Goal: Task Accomplishment & Management: Use online tool/utility

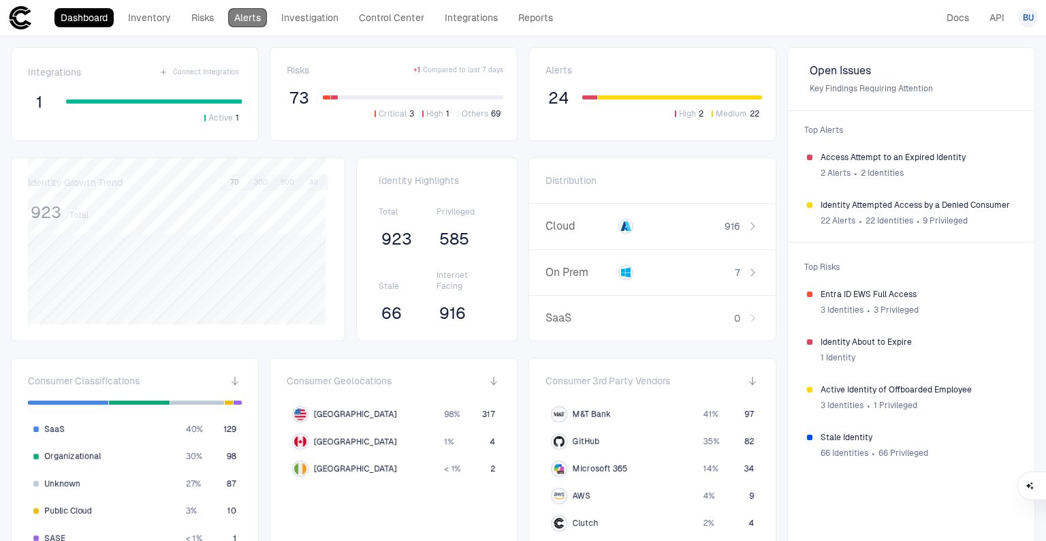
click at [245, 16] on link "Alerts" at bounding box center [247, 17] width 39 height 19
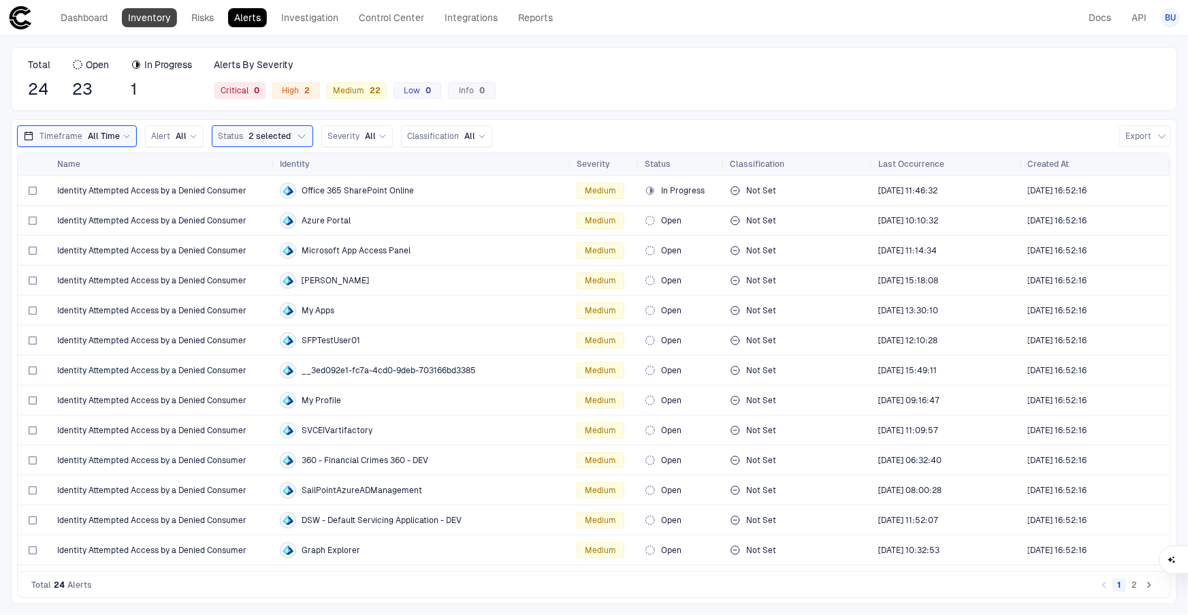
click at [143, 18] on link "Inventory" at bounding box center [149, 17] width 55 height 19
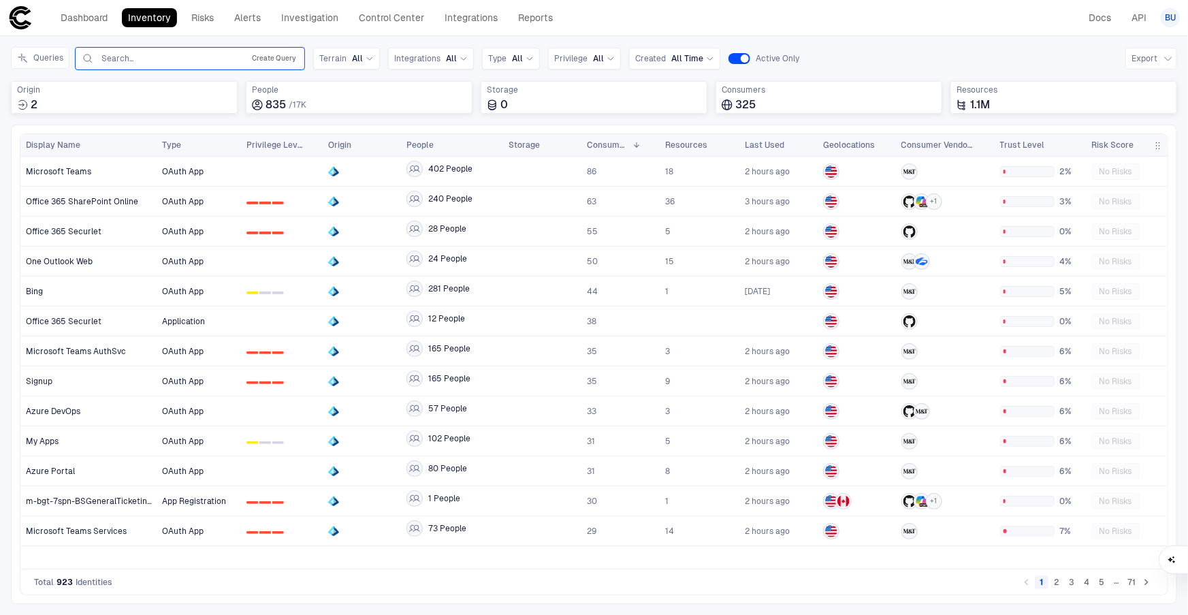
click at [260, 57] on button "Create Query" at bounding box center [274, 58] width 50 height 16
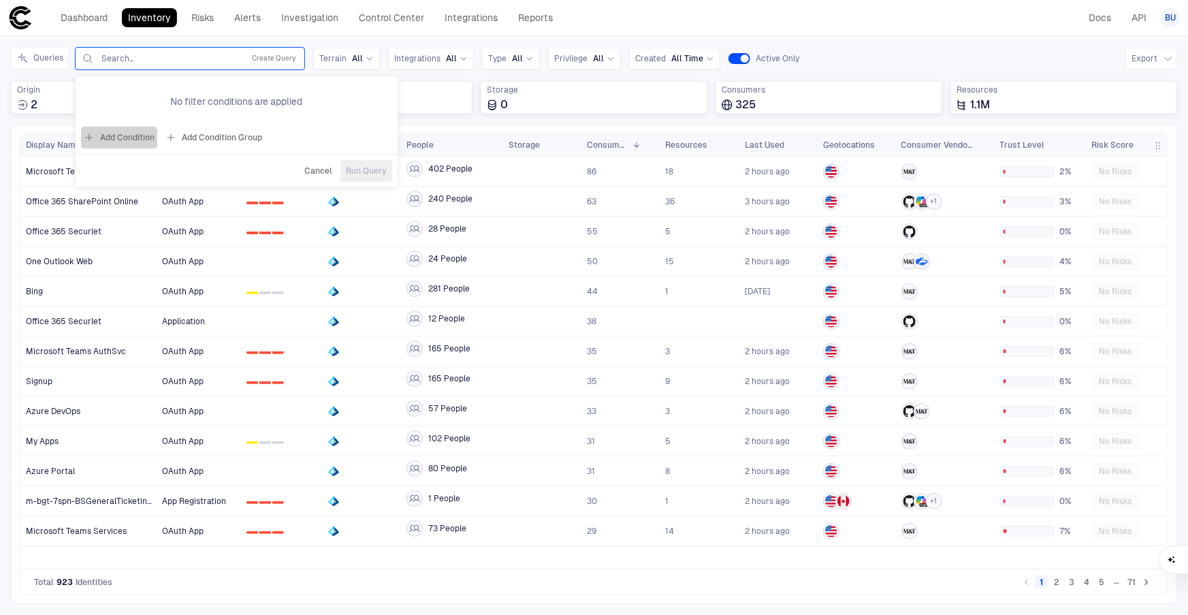
click at [116, 140] on button "Add Condition" at bounding box center [119, 138] width 76 height 22
click at [174, 97] on span "Origin: Name" at bounding box center [155, 98] width 51 height 11
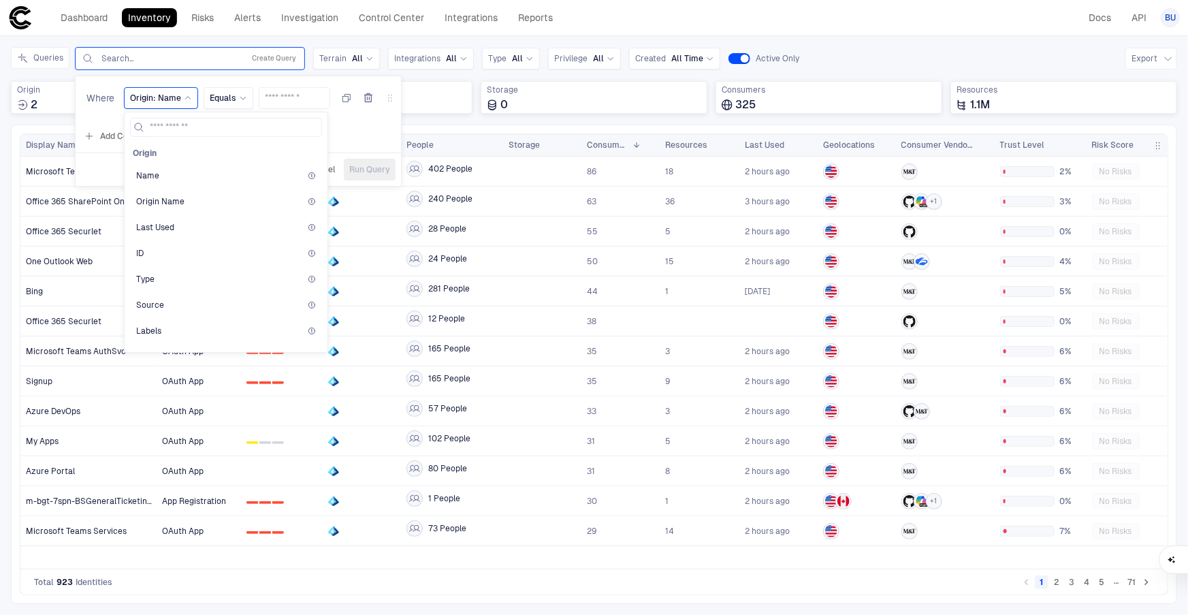
click at [193, 61] on div "Search..." at bounding box center [169, 58] width 136 height 11
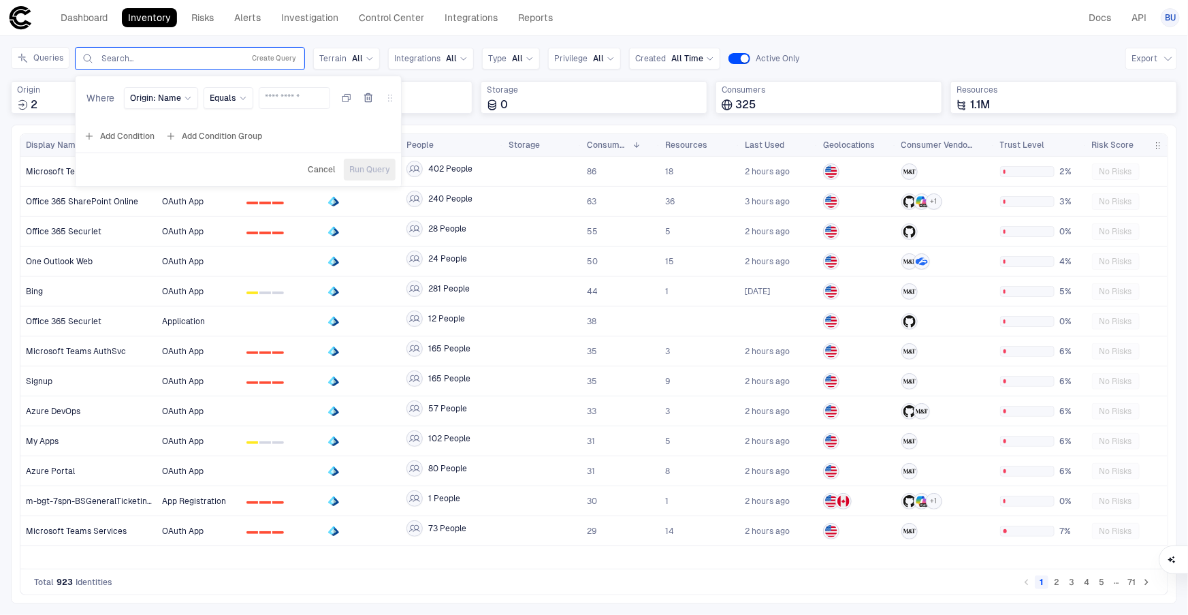
click at [118, 57] on div "Search..." at bounding box center [169, 58] width 136 height 11
click at [190, 59] on div "Search..." at bounding box center [169, 58] width 136 height 11
click at [366, 97] on icon "button" at bounding box center [368, 98] width 11 height 11
click at [174, 59] on div "Search..." at bounding box center [169, 58] width 136 height 11
click at [353, 92] on div "No filter conditions are applied" at bounding box center [237, 101] width 322 height 39
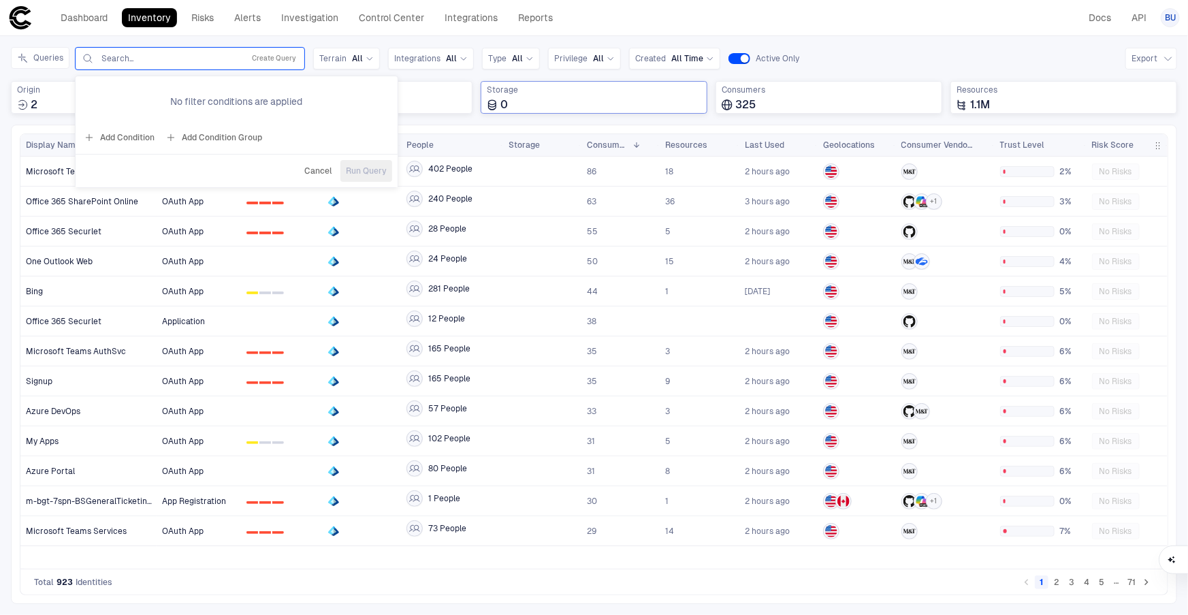
drag, startPoint x: 332, startPoint y: 102, endPoint x: 520, endPoint y: 81, distance: 189.1
click at [333, 101] on div "No filter conditions are applied" at bounding box center [237, 101] width 322 height 39
drag, startPoint x: 810, startPoint y: 33, endPoint x: 874, endPoint y: 25, distance: 63.9
click at [810, 37] on div "Dashboard Inventory Risks Alerts Investigation Control Center Integrations Repo…" at bounding box center [594, 307] width 1188 height 615
click at [874, 25] on div "Dashboard Inventory Risks Alerts Investigation Control Center Integrations Repo…" at bounding box center [594, 17] width 1172 height 25
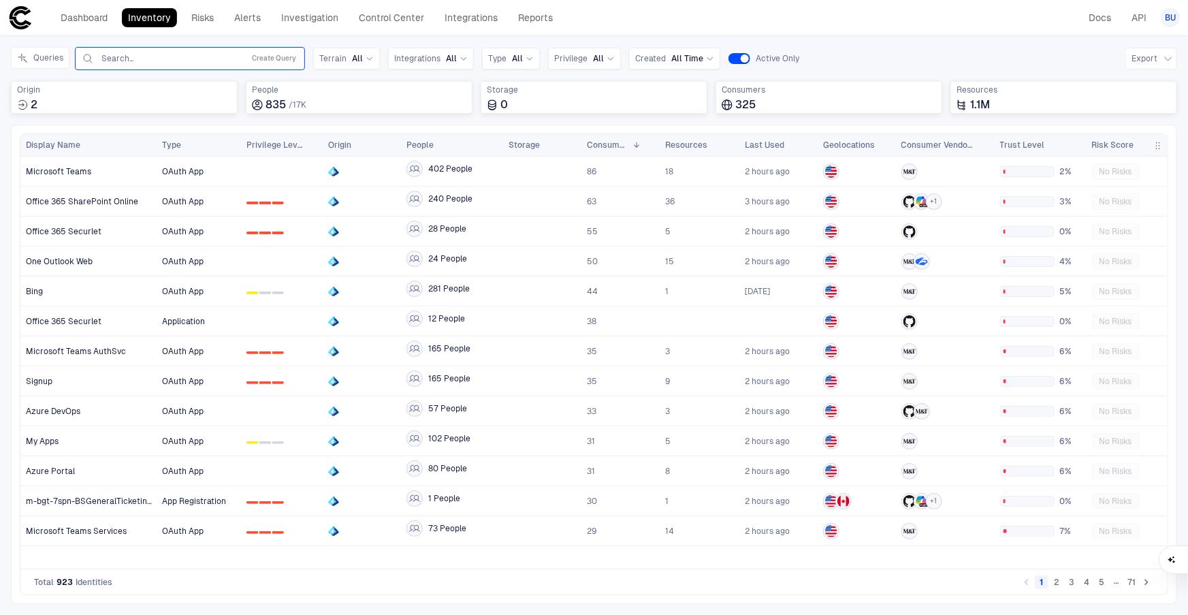
click at [148, 58] on input "text" at bounding box center [169, 58] width 138 height 11
type input "*"
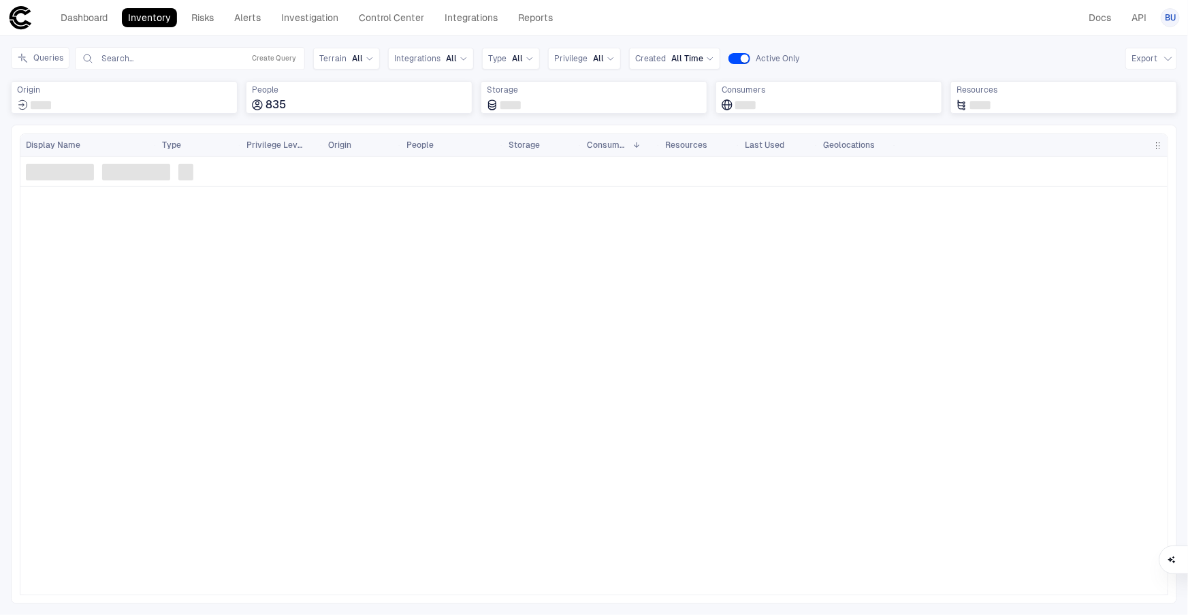
click at [157, 16] on link "Inventory" at bounding box center [149, 17] width 55 height 19
click at [161, 57] on input "text" at bounding box center [169, 58] width 138 height 11
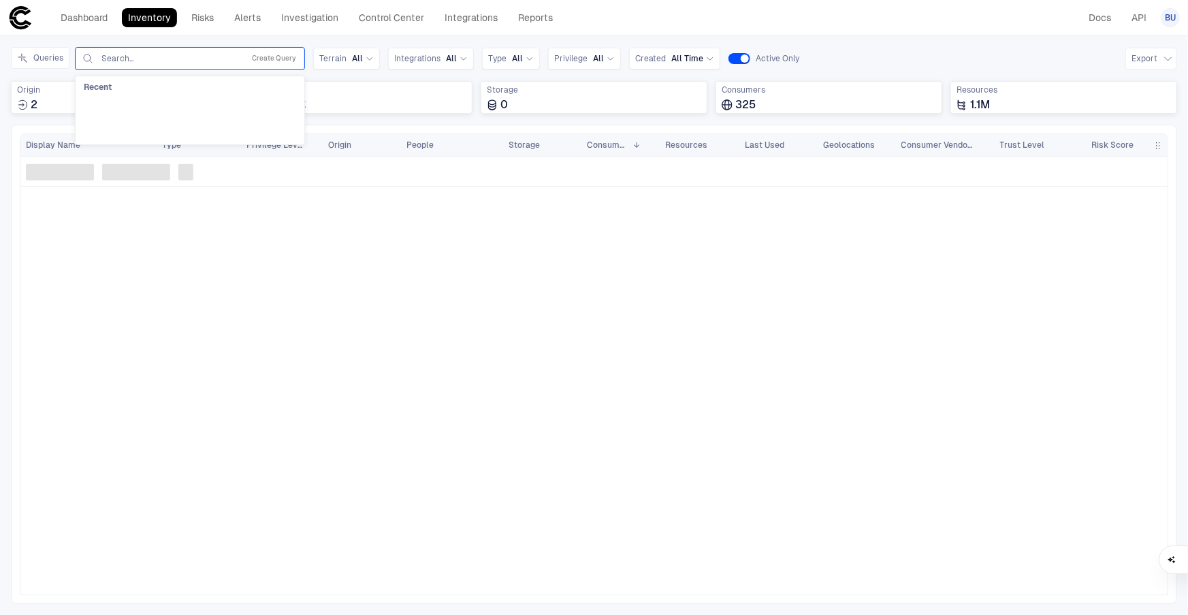
click at [123, 57] on input "text" at bounding box center [169, 58] width 138 height 11
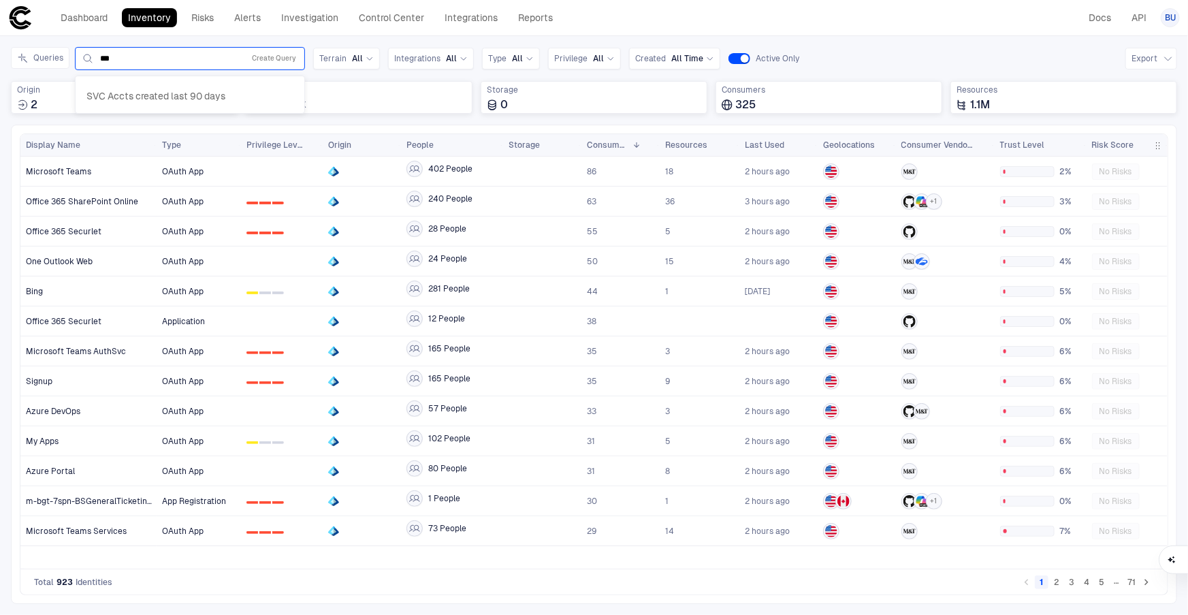
click at [170, 53] on input "***" at bounding box center [169, 58] width 138 height 11
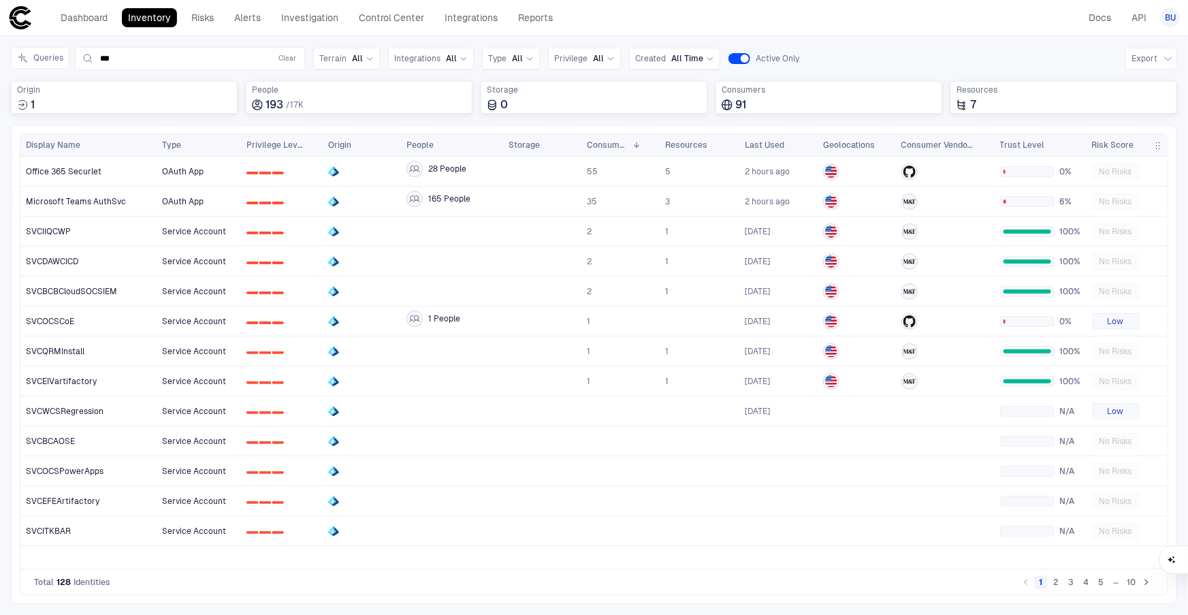
type input "***"
click at [1106, 582] on button "5" at bounding box center [1101, 582] width 14 height 14
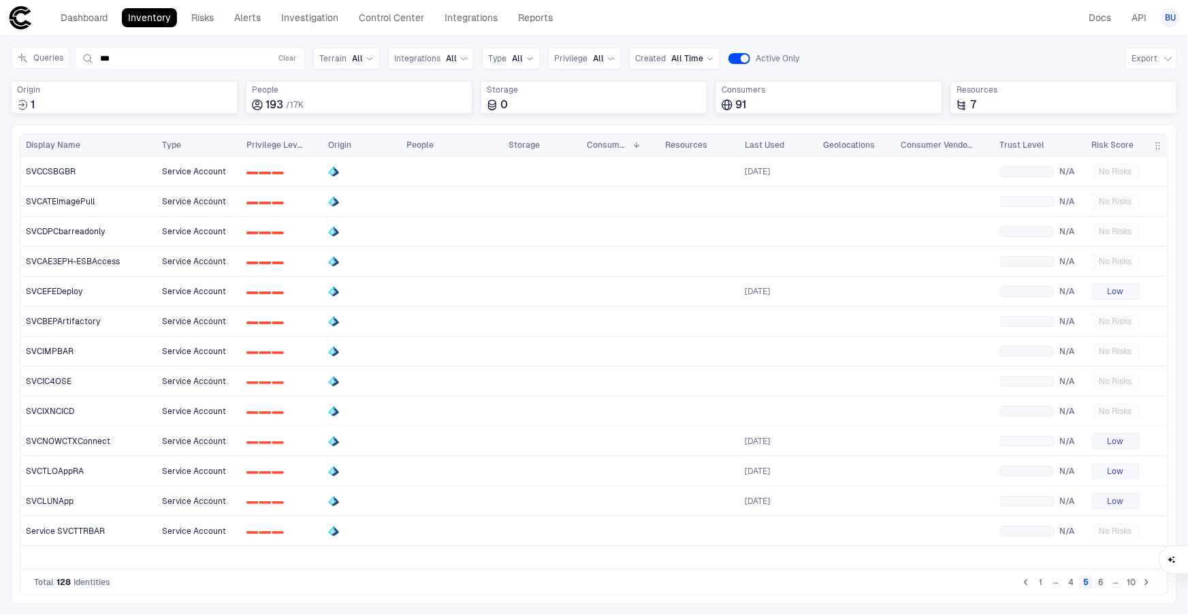
click at [1128, 582] on button "10" at bounding box center [1131, 582] width 14 height 14
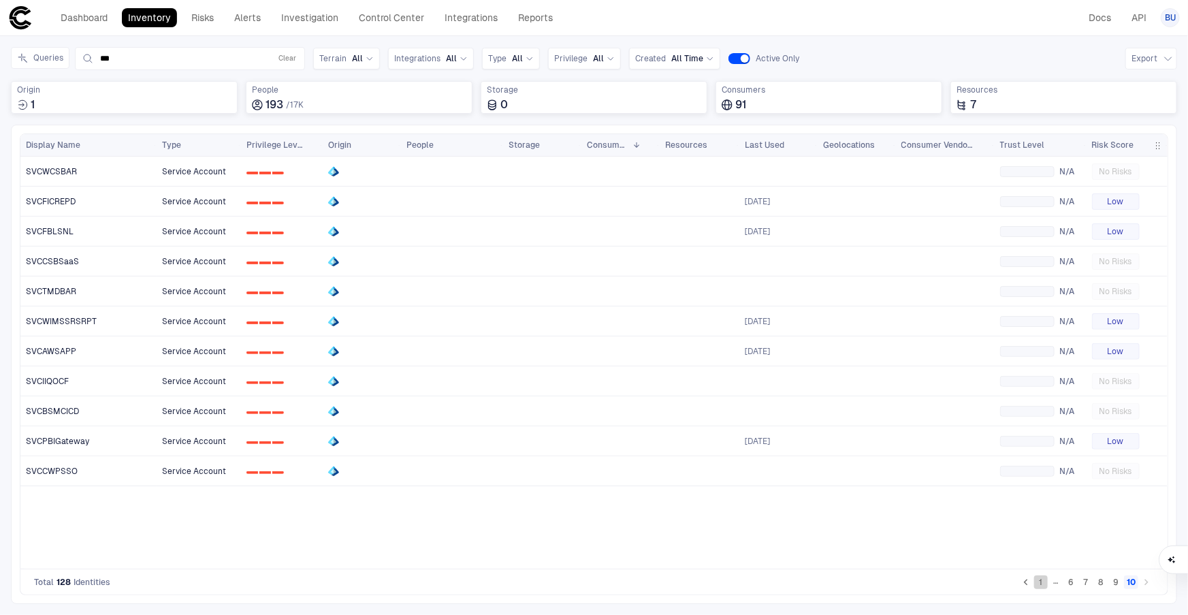
click at [1043, 584] on button "1" at bounding box center [1041, 582] width 14 height 14
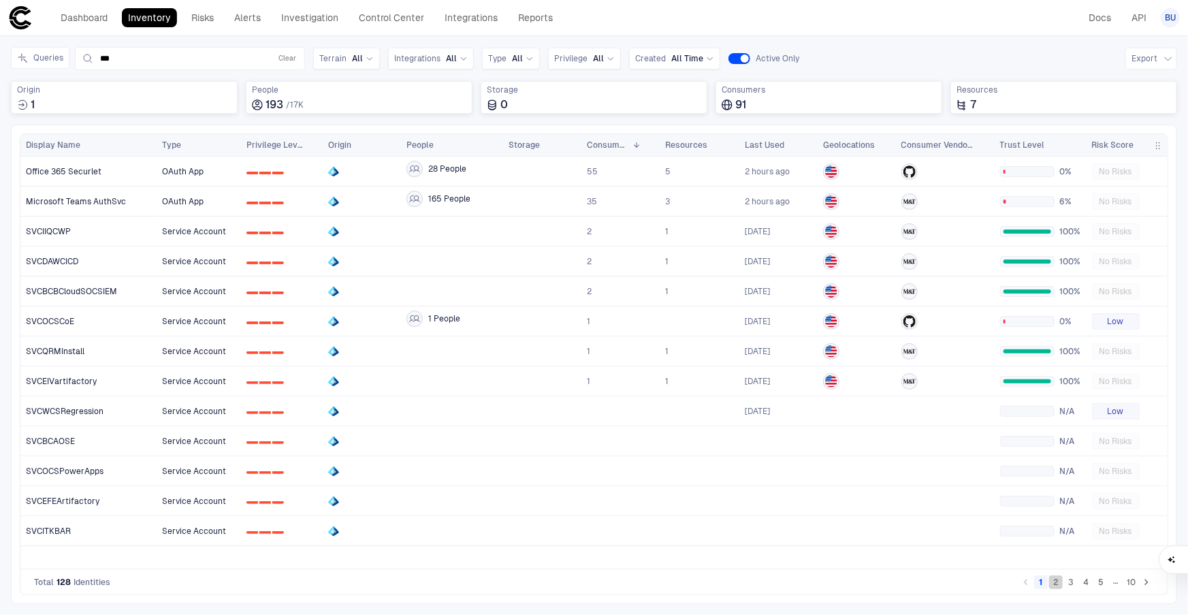
click at [1060, 580] on button "2" at bounding box center [1056, 582] width 14 height 14
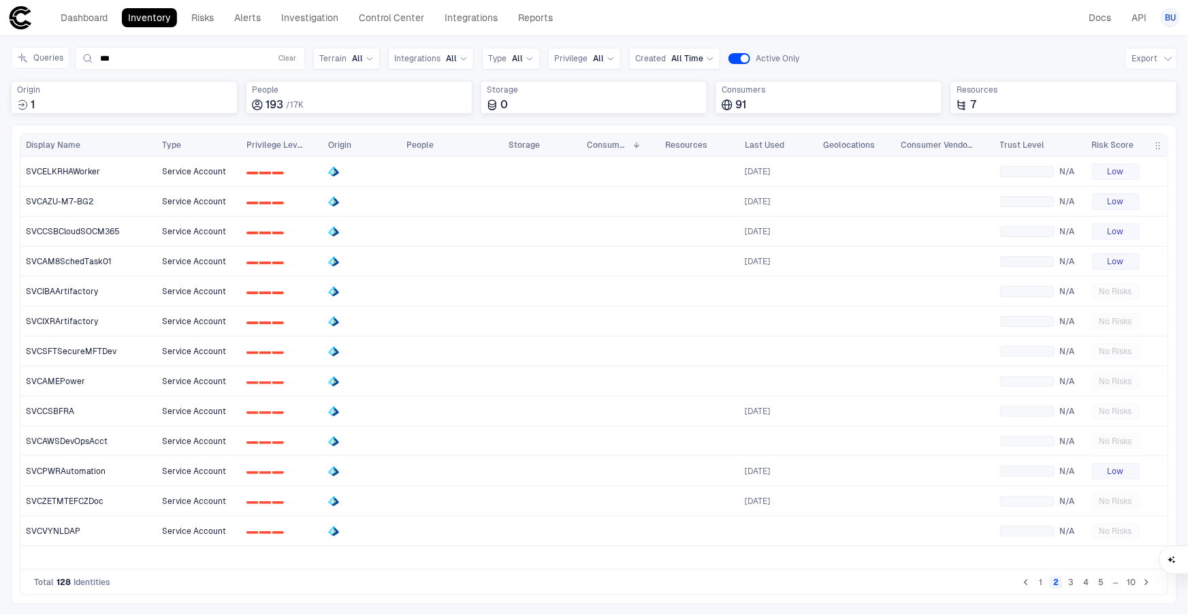
click at [1073, 582] on button "3" at bounding box center [1071, 582] width 14 height 14
click at [1086, 585] on button "4" at bounding box center [1086, 582] width 14 height 14
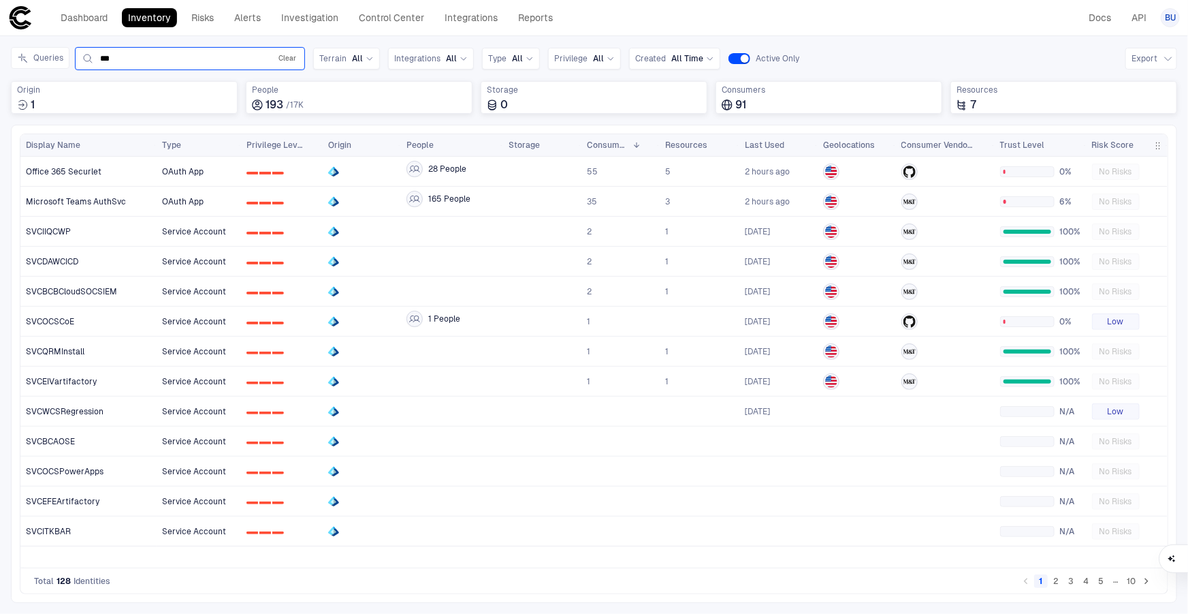
click at [285, 57] on button "Clear" at bounding box center [287, 58] width 23 height 16
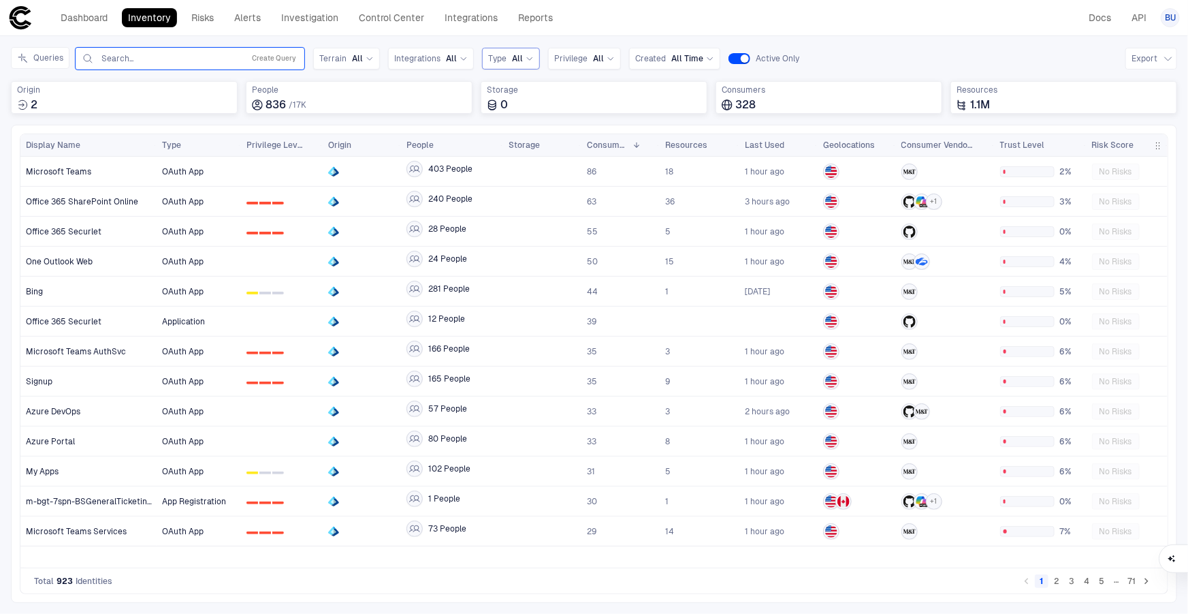
click at [488, 61] on span "Type" at bounding box center [497, 58] width 18 height 11
type input "****"
click at [535, 109] on span "Service Account" at bounding box center [558, 114] width 129 height 11
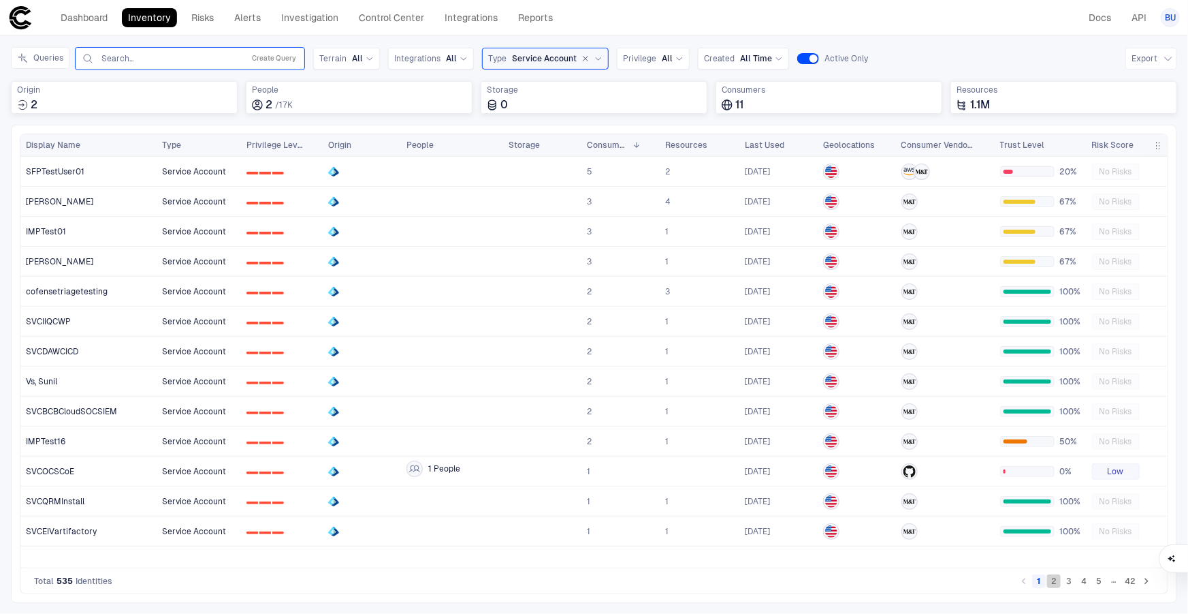
click at [1056, 580] on button "2" at bounding box center [1054, 581] width 14 height 14
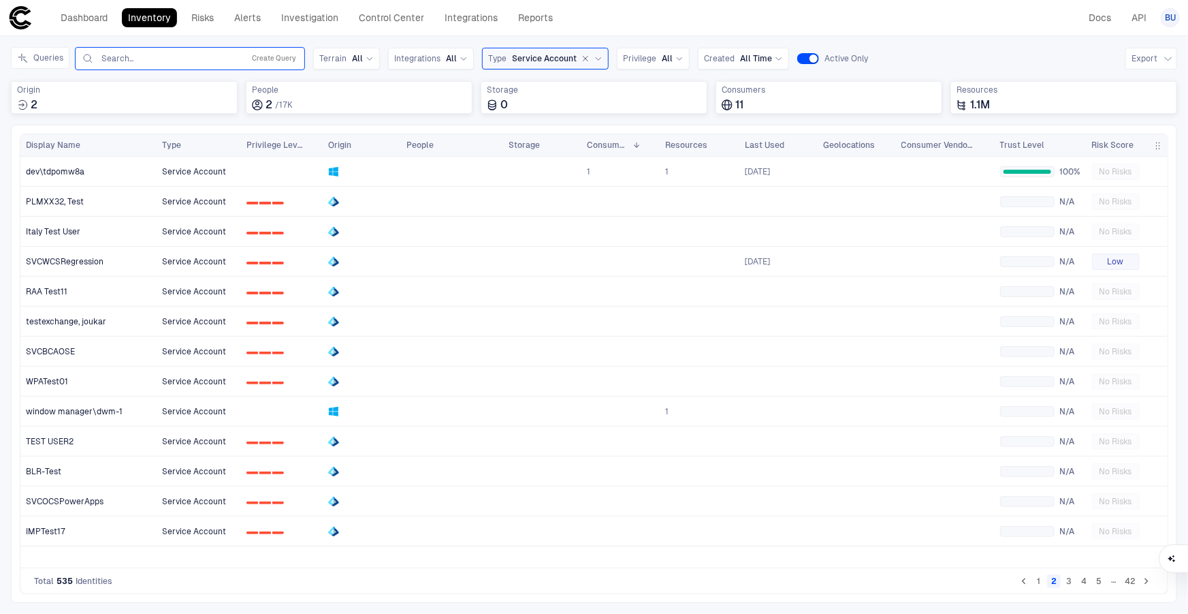
click at [1043, 582] on button "1" at bounding box center [1039, 581] width 14 height 14
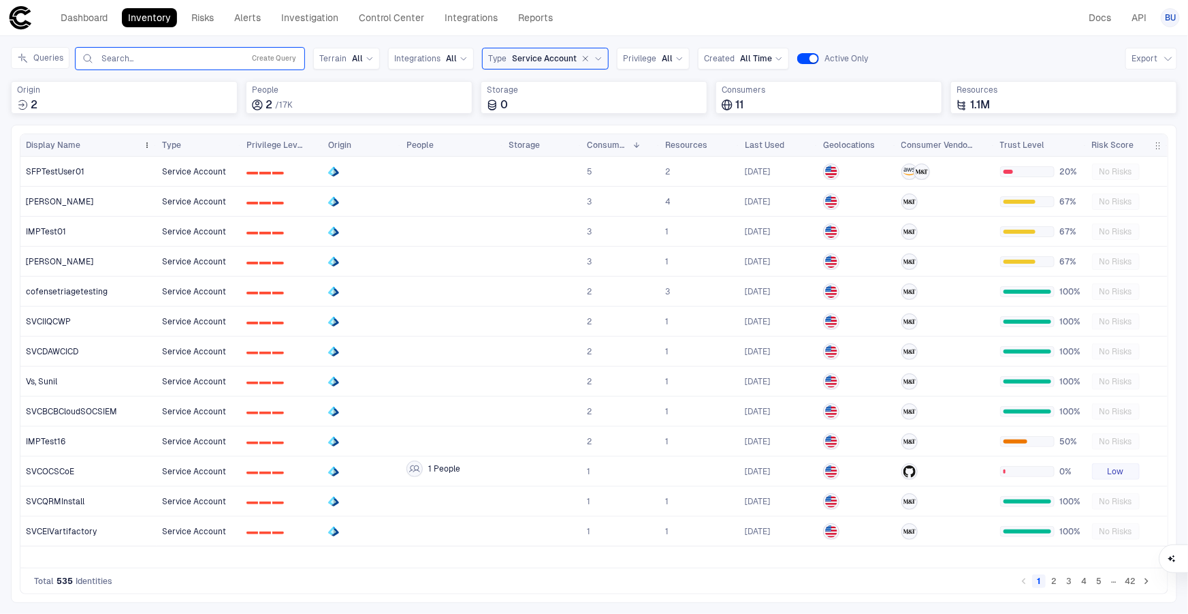
click at [46, 140] on span "Display Name" at bounding box center [53, 145] width 54 height 11
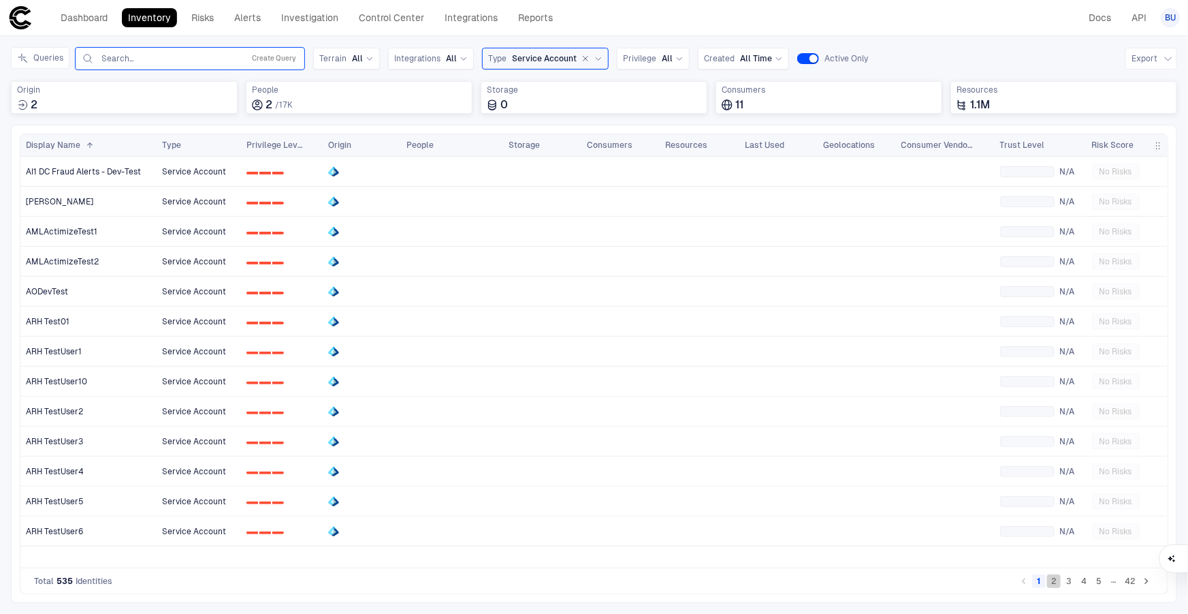
click at [1050, 583] on button "2" at bounding box center [1054, 581] width 14 height 14
click at [1071, 580] on button "3" at bounding box center [1069, 581] width 14 height 14
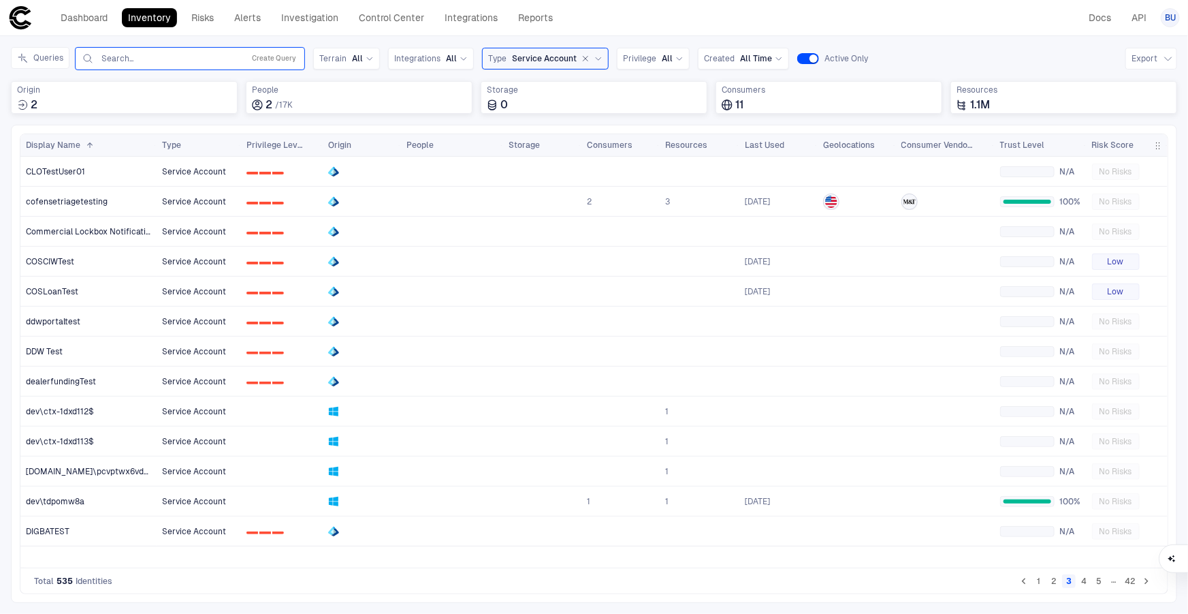
click at [1083, 583] on button "4" at bounding box center [1084, 581] width 14 height 14
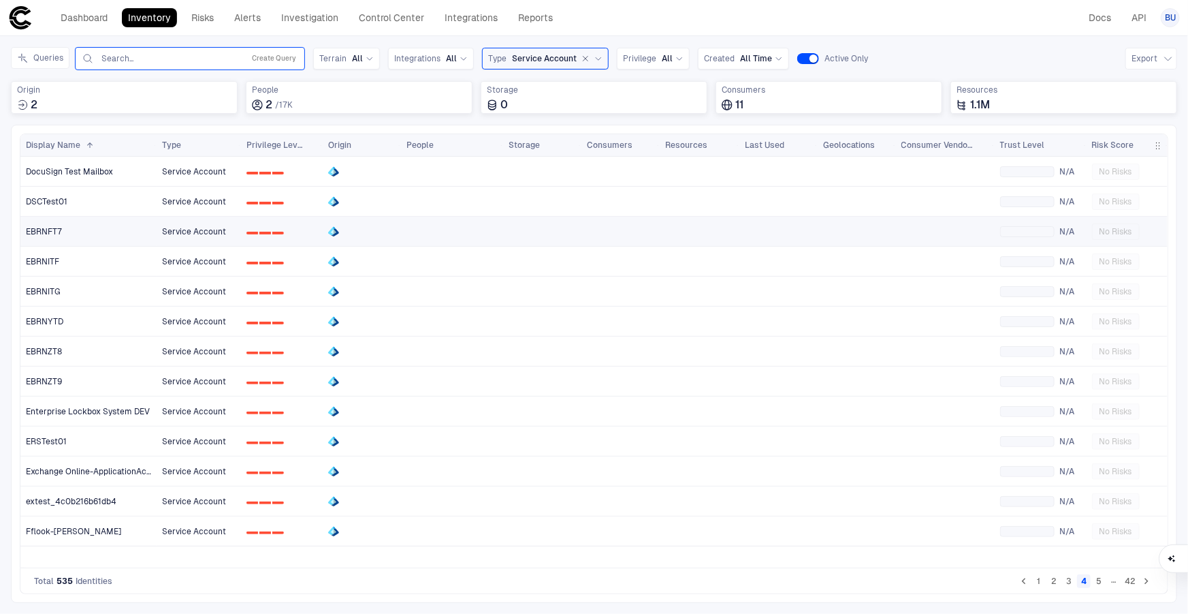
click at [61, 233] on span "EBRNFT7" at bounding box center [44, 231] width 36 height 11
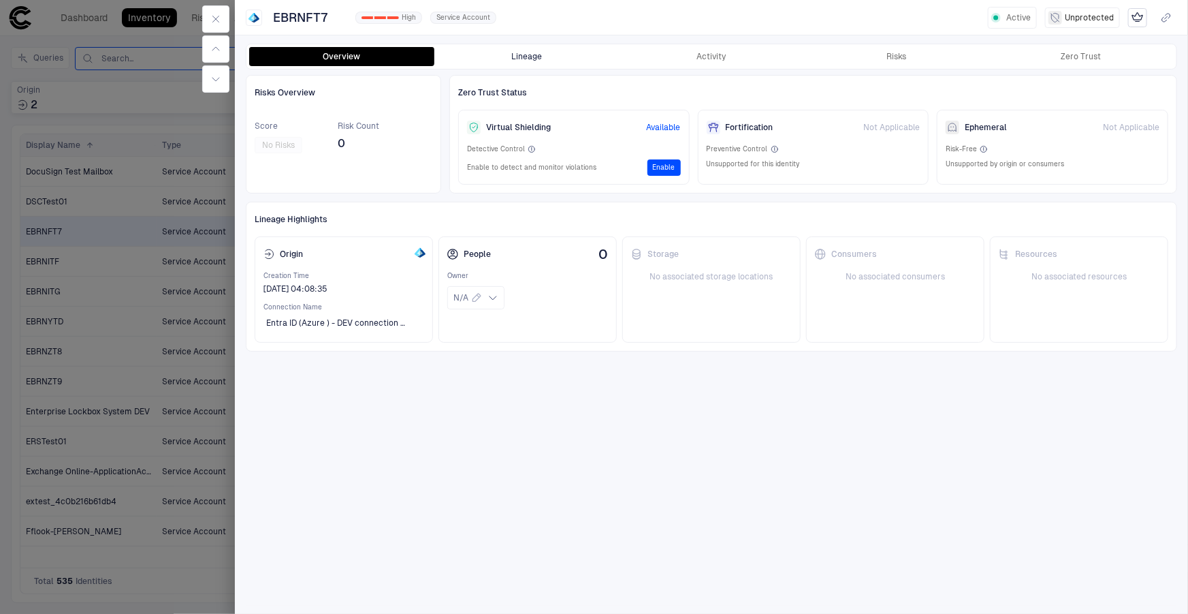
click at [582, 53] on button "Lineage" at bounding box center [526, 56] width 185 height 19
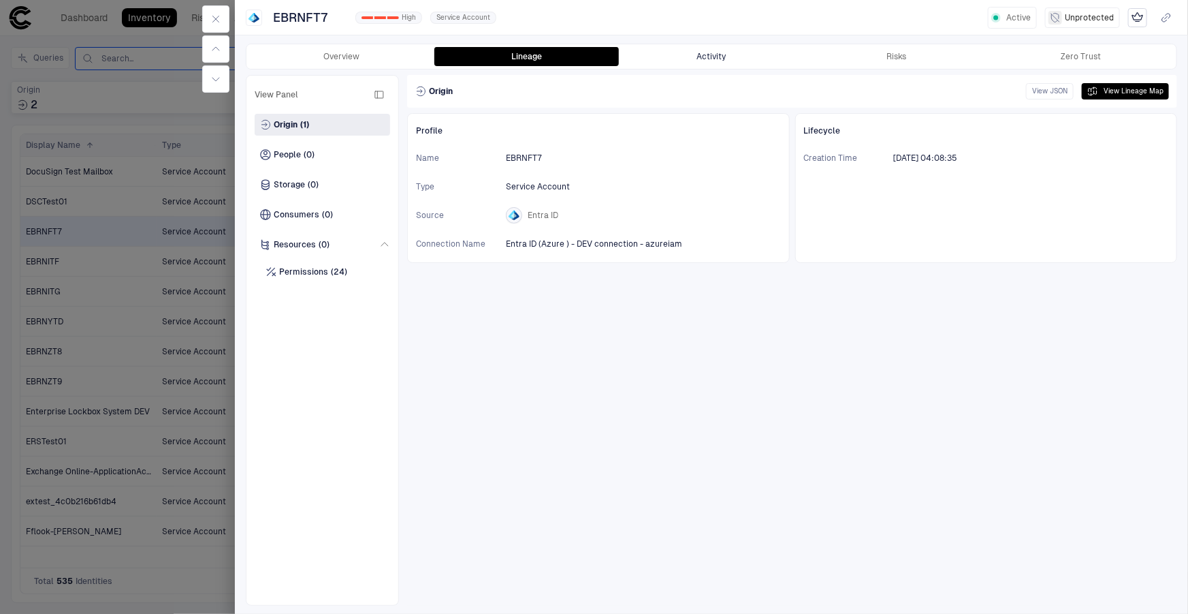
click at [734, 48] on button "Activity" at bounding box center [711, 56] width 185 height 19
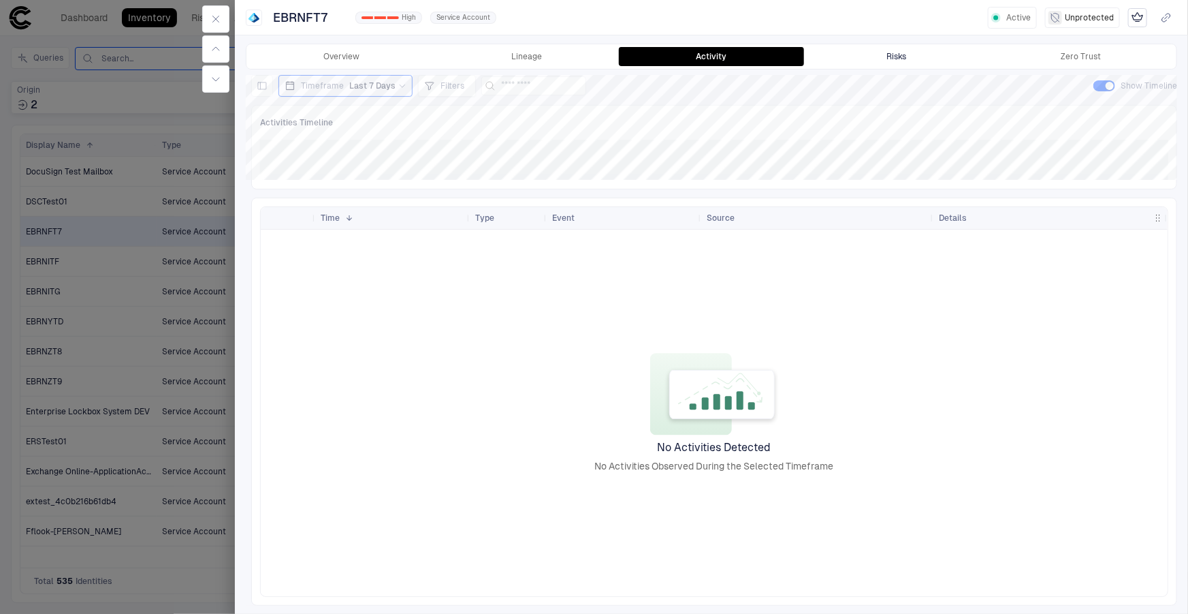
click at [919, 61] on button "Risks" at bounding box center [896, 56] width 185 height 19
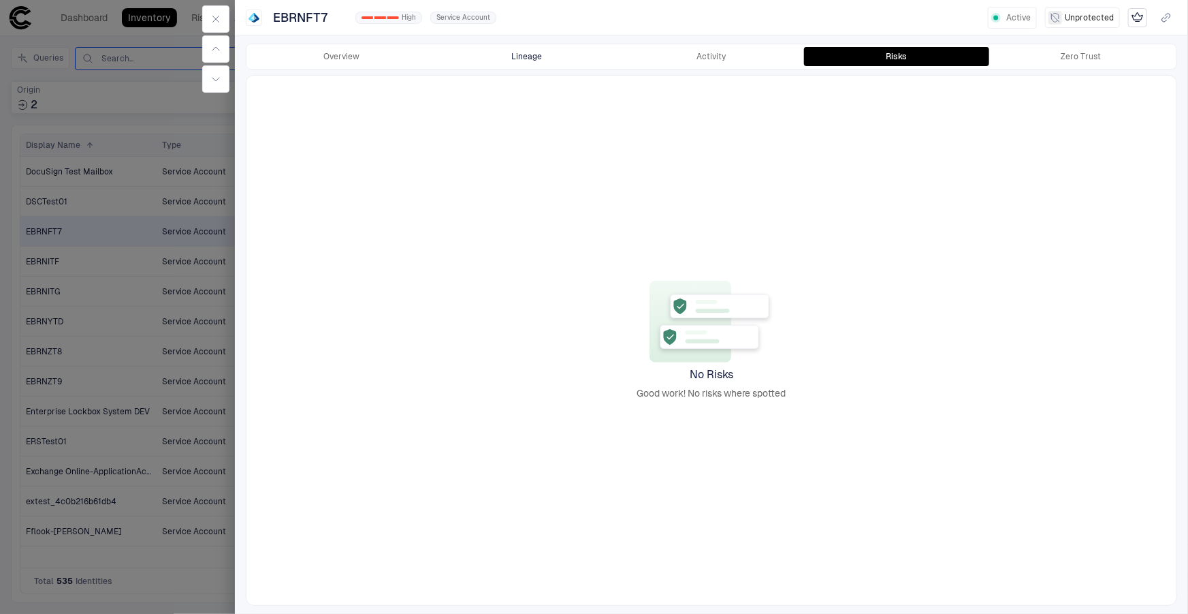
click at [539, 63] on button "Lineage" at bounding box center [526, 56] width 185 height 19
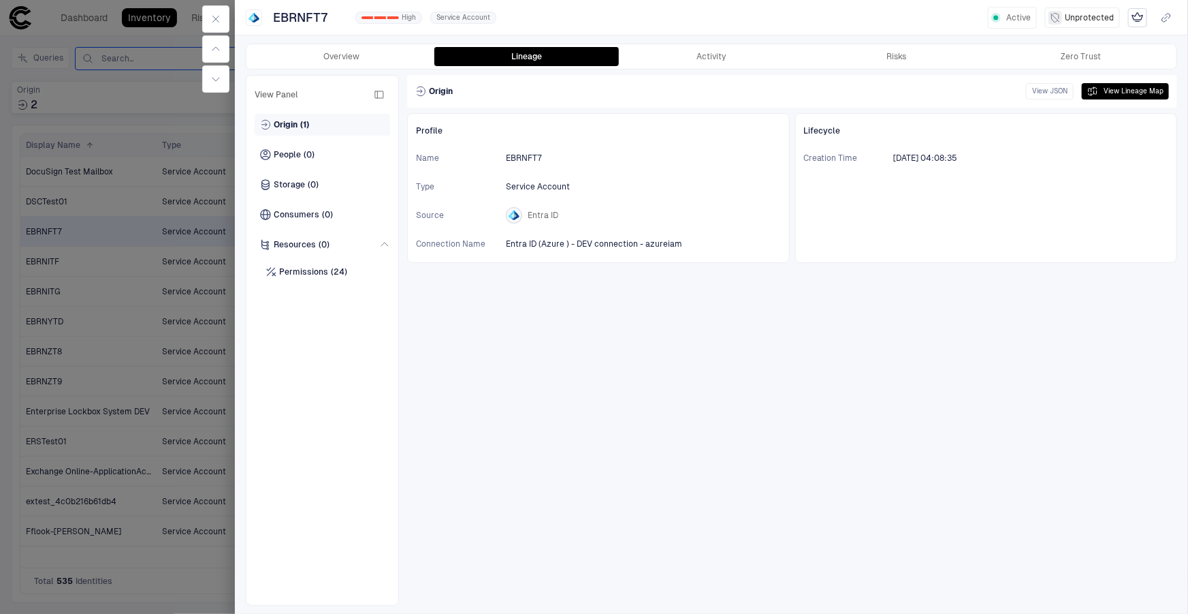
click at [302, 127] on span "(1)" at bounding box center [304, 124] width 9 height 11
click at [300, 269] on span "Permissions" at bounding box center [303, 271] width 49 height 11
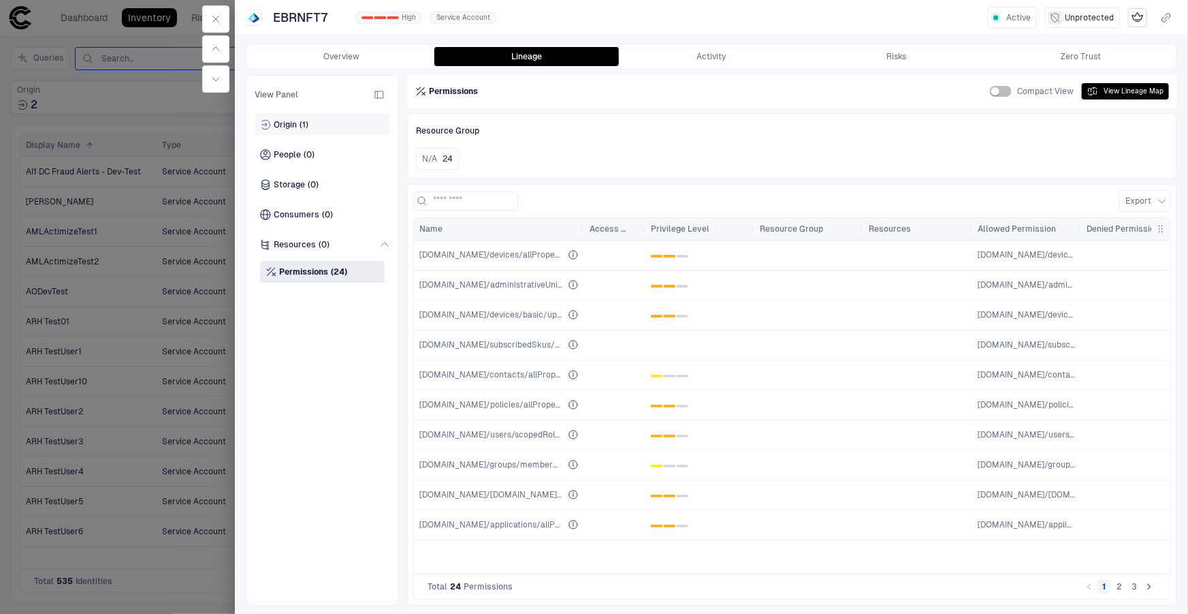
click at [305, 121] on span "(1)" at bounding box center [304, 124] width 9 height 11
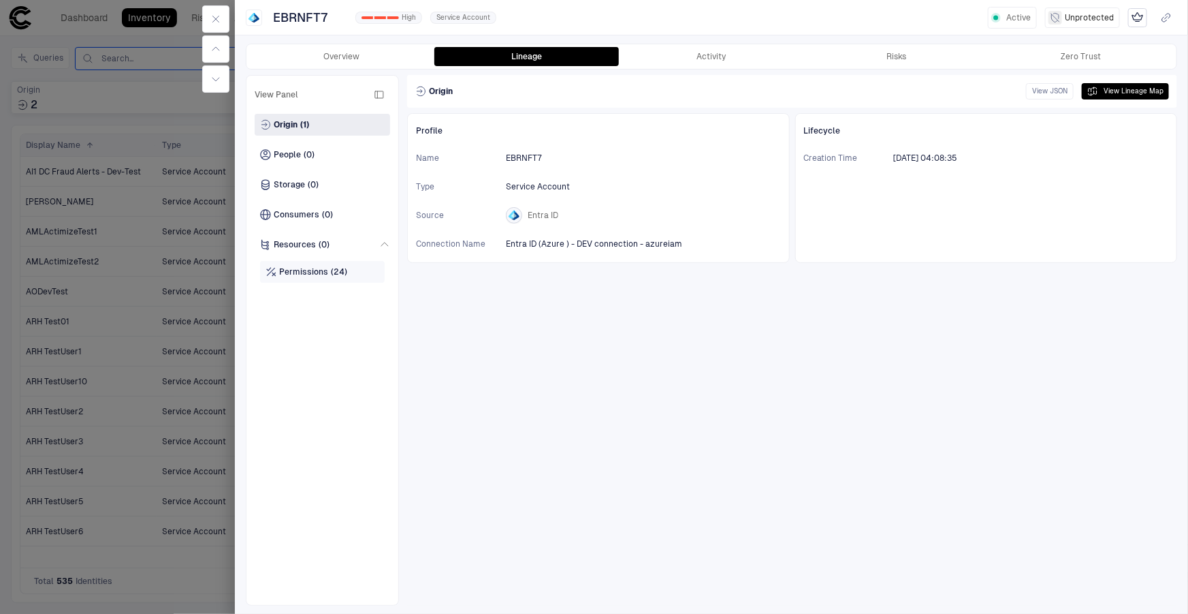
click at [295, 266] on span "Permissions" at bounding box center [303, 271] width 49 height 11
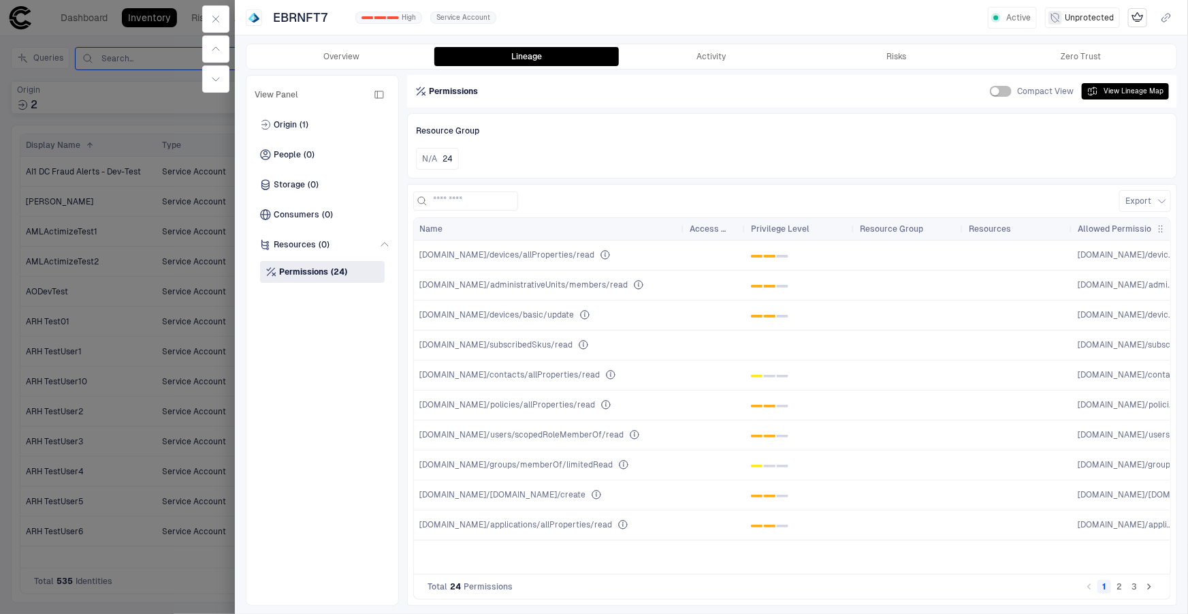
drag, startPoint x: 584, startPoint y: 227, endPoint x: 684, endPoint y: 210, distance: 101.5
click at [684, 210] on div "Export Press ENTER to sort. Press ALT DOWN to open column menu Drag here to set…" at bounding box center [792, 394] width 758 height 409
click at [211, 20] on icon "button" at bounding box center [215, 19] width 11 height 11
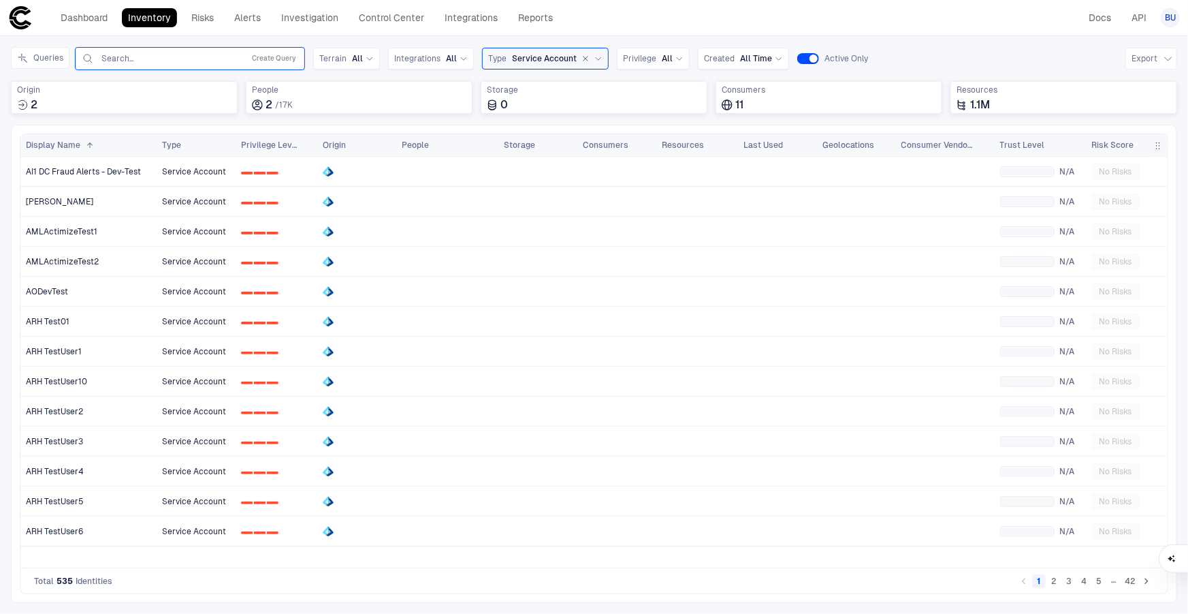
click at [1068, 583] on button "3" at bounding box center [1069, 581] width 14 height 14
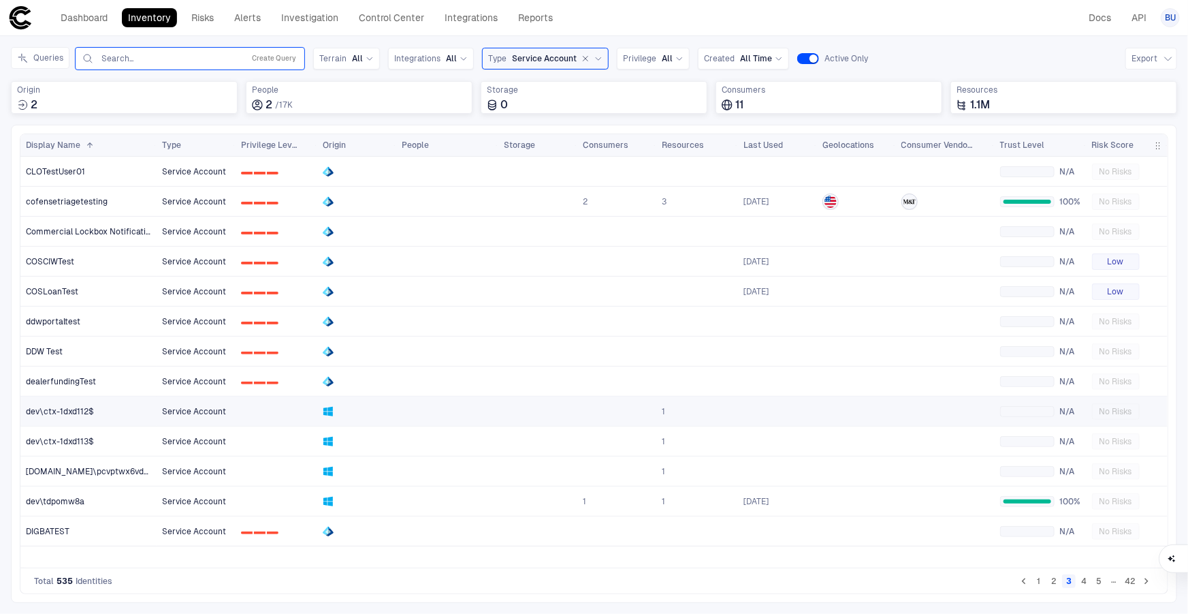
click at [67, 410] on span "dev\ctx-1dxd112$" at bounding box center [60, 411] width 68 height 11
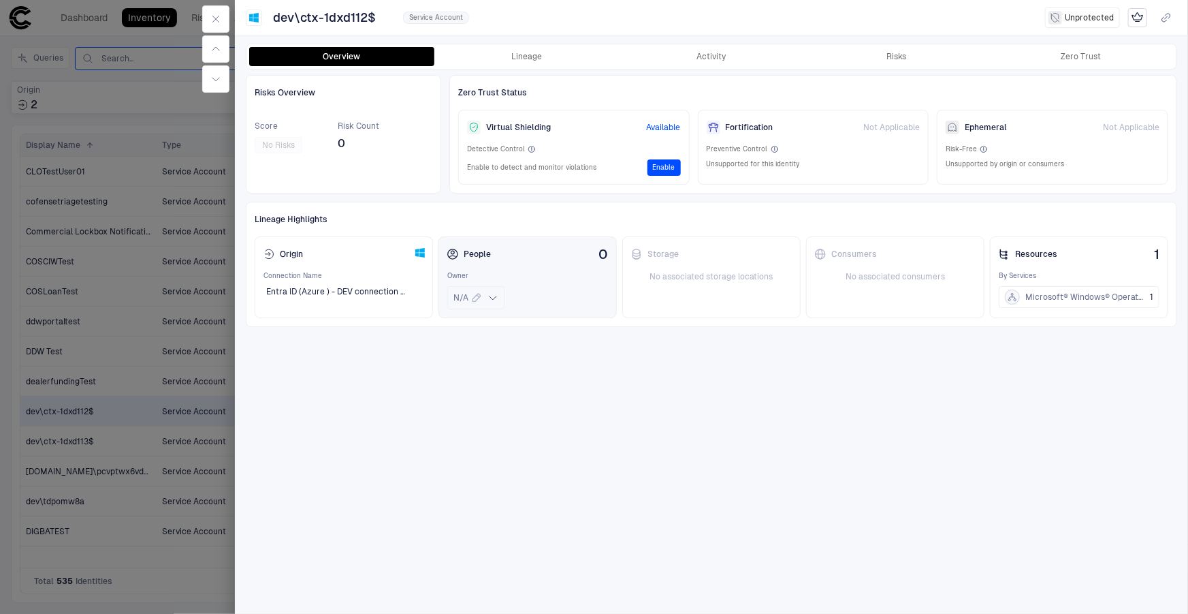
click at [494, 300] on icon at bounding box center [493, 297] width 11 height 11
click at [786, 380] on div "Risks Overview Score No Risks Risk Count 0 Zero Trust Status Virtual Shielding …" at bounding box center [712, 340] width 932 height 530
click at [529, 53] on button "Lineage" at bounding box center [526, 56] width 185 height 19
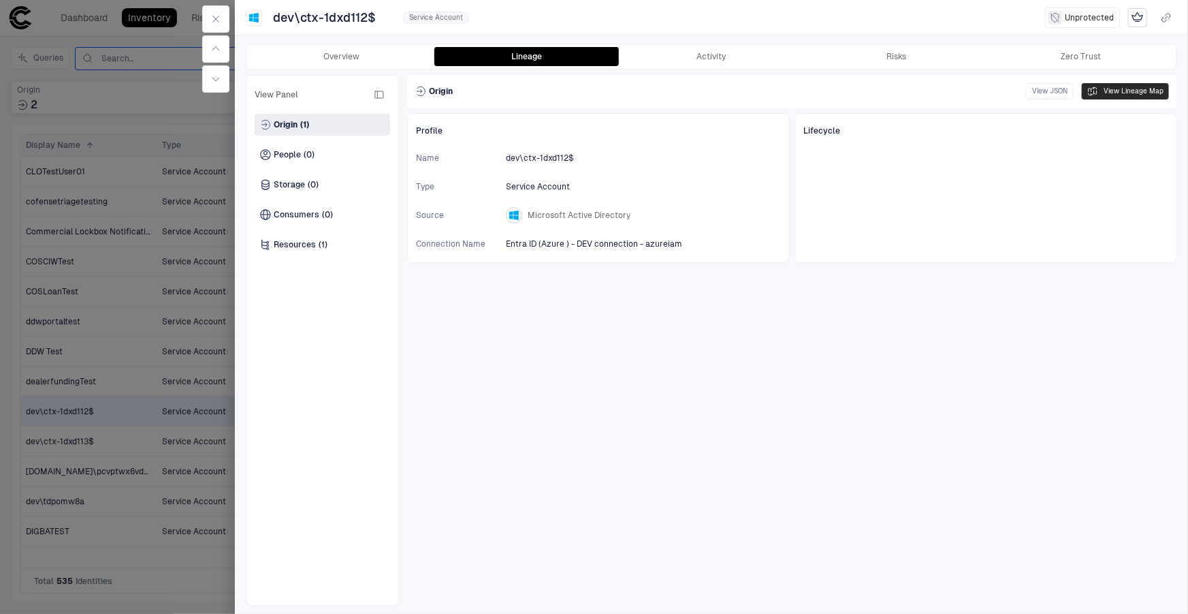
click at [1121, 89] on button "View Lineage Map" at bounding box center [1125, 91] width 87 height 16
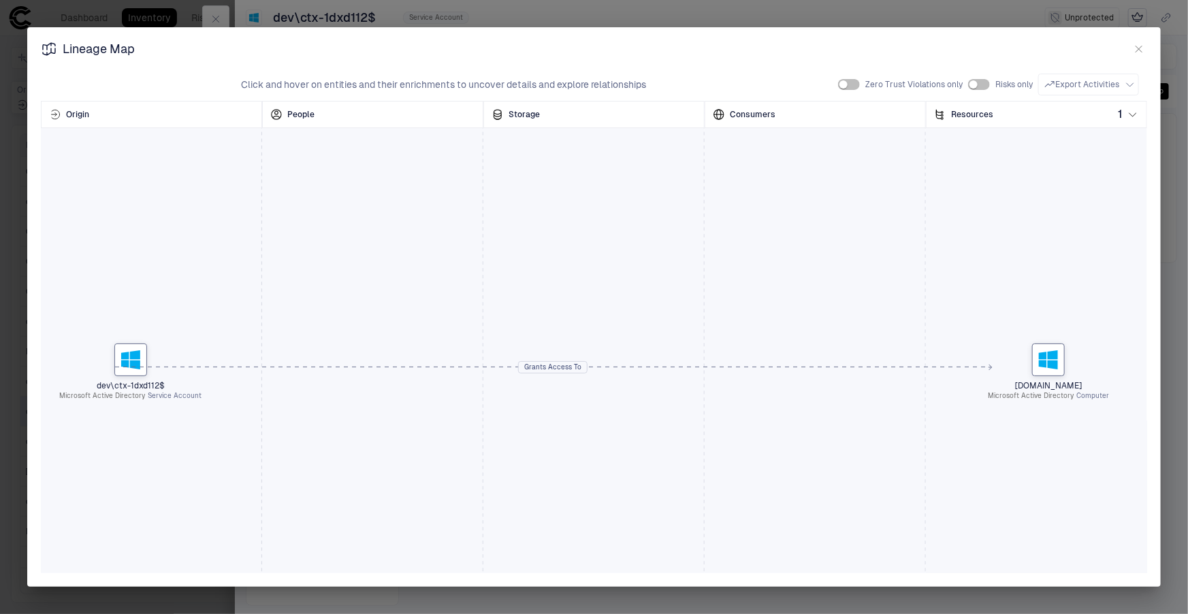
click at [566, 365] on div "Grants Access To" at bounding box center [553, 367] width 68 height 20
click at [1050, 357] on icon at bounding box center [1048, 359] width 19 height 19
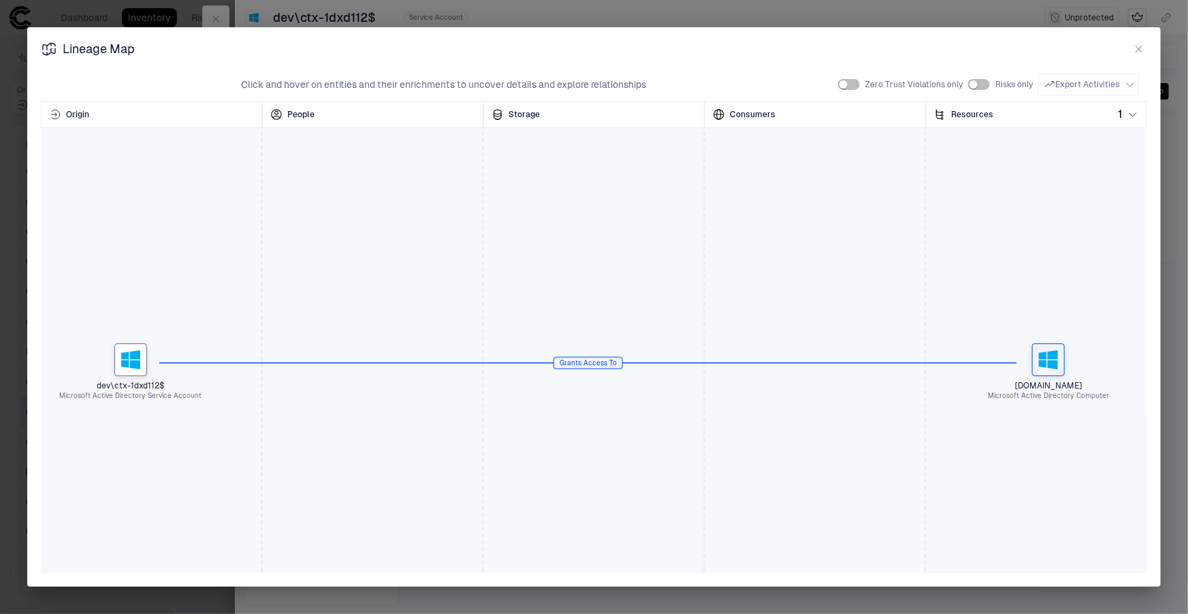
click at [582, 361] on div "Grants Access To" at bounding box center [588, 362] width 68 height 20
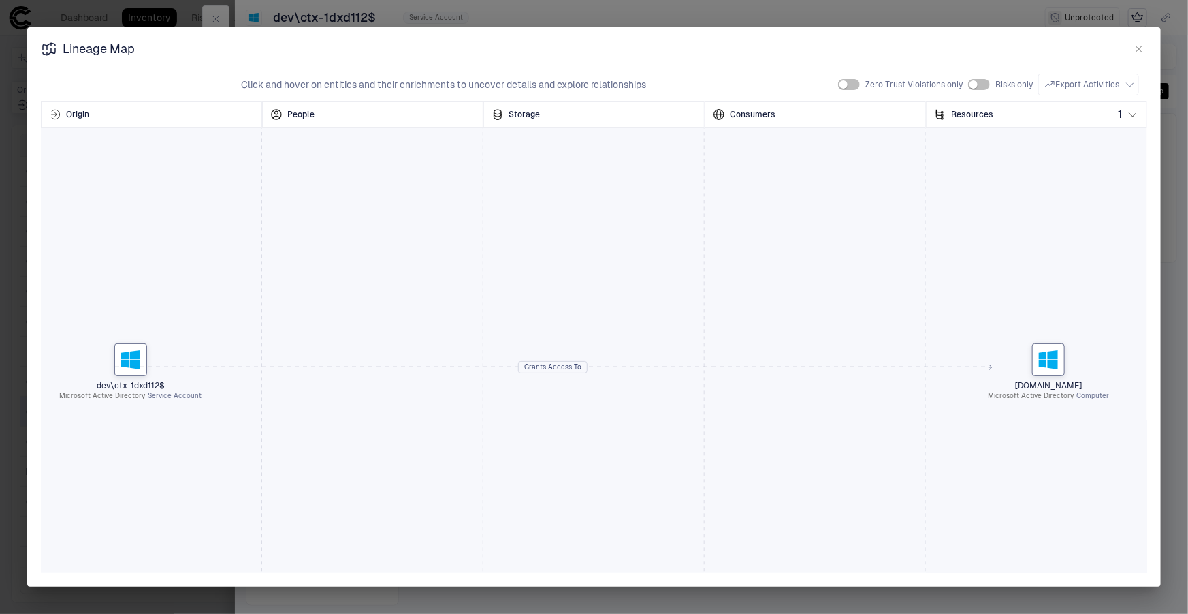
click at [567, 366] on div "Grants Access To" at bounding box center [553, 367] width 68 height 20
click at [1136, 50] on icon "button" at bounding box center [1139, 49] width 11 height 11
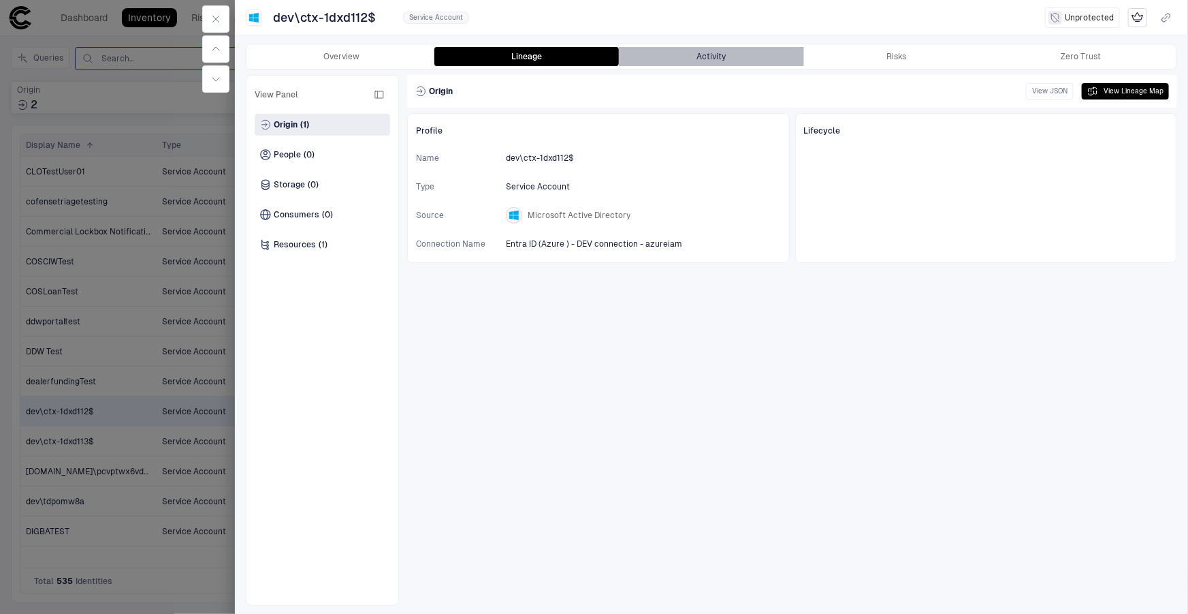
click at [729, 56] on button "Activity" at bounding box center [711, 56] width 185 height 19
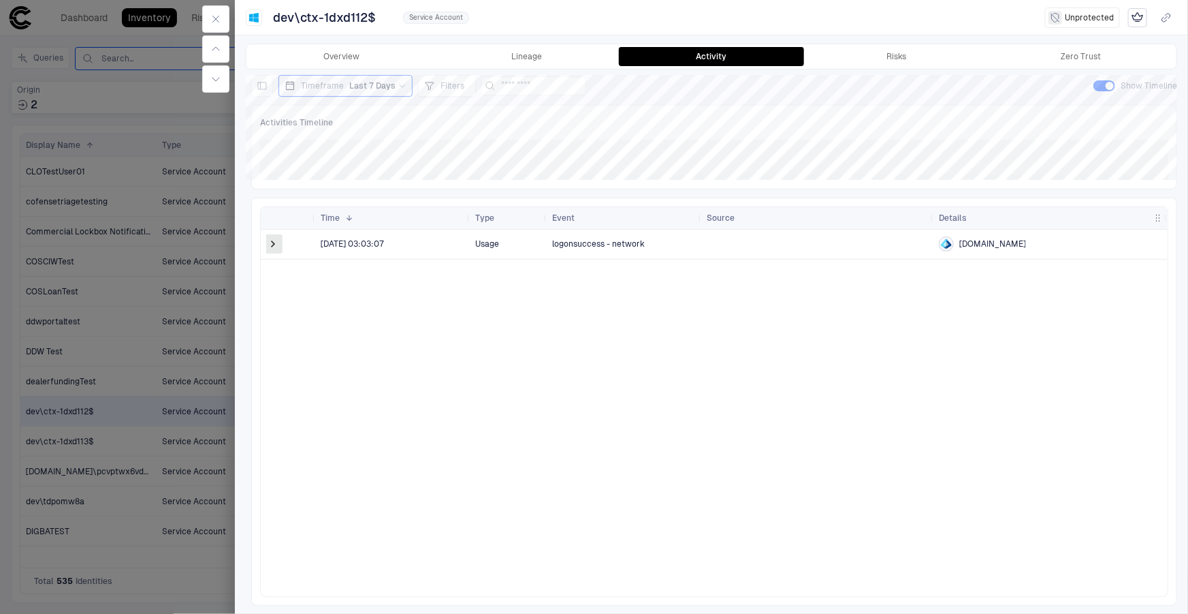
click at [268, 239] on span at bounding box center [273, 244] width 14 height 14
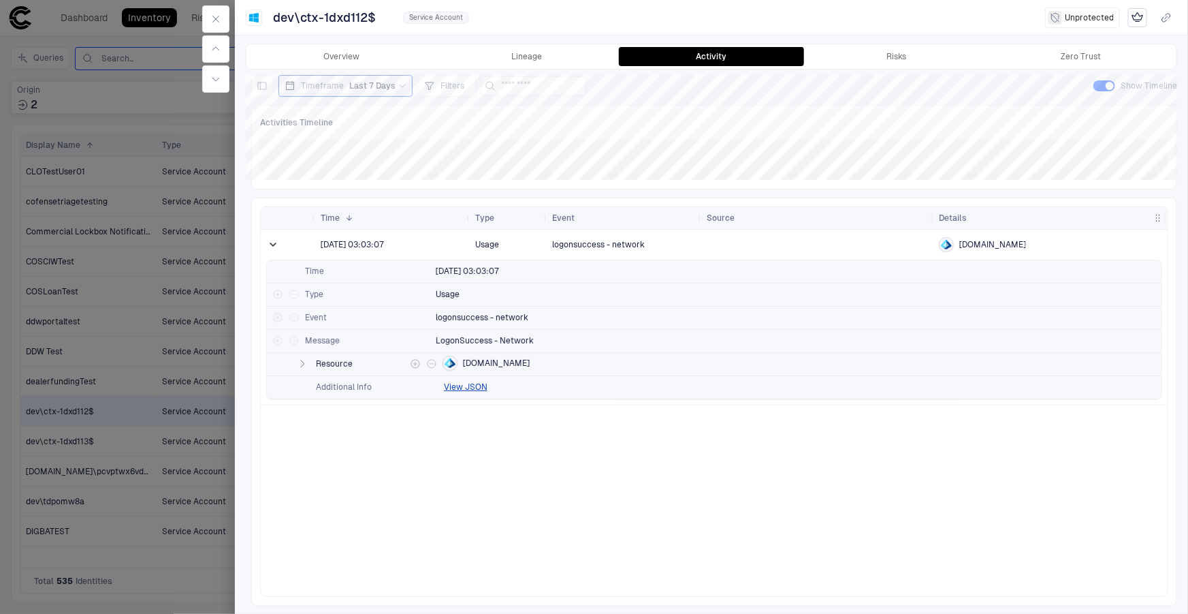
click at [300, 364] on icon "button" at bounding box center [302, 363] width 11 height 11
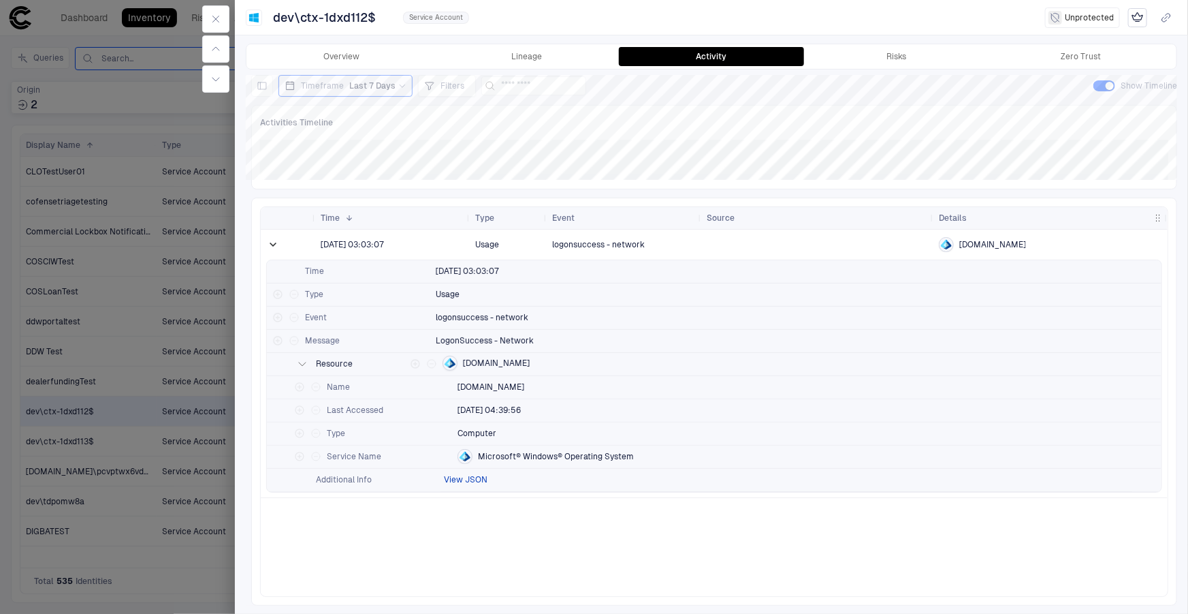
click at [464, 474] on button "View JSON" at bounding box center [466, 479] width 44 height 11
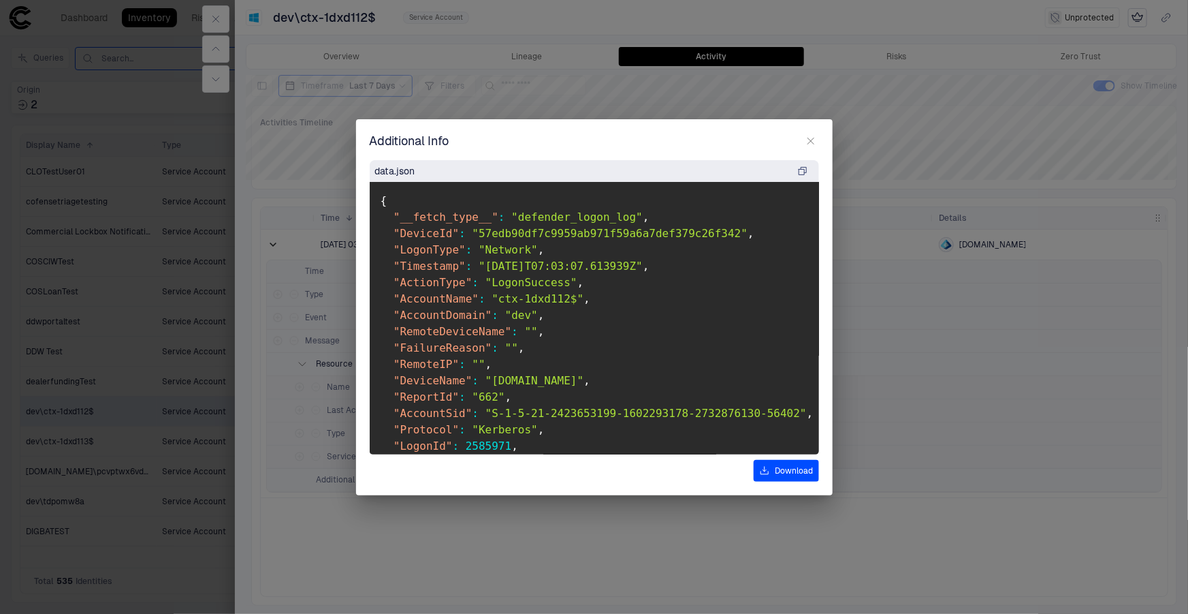
click at [517, 297] on span ""ctx-1dxd112$"" at bounding box center [538, 298] width 92 height 13
click at [515, 313] on span ""dev"" at bounding box center [521, 314] width 33 height 13
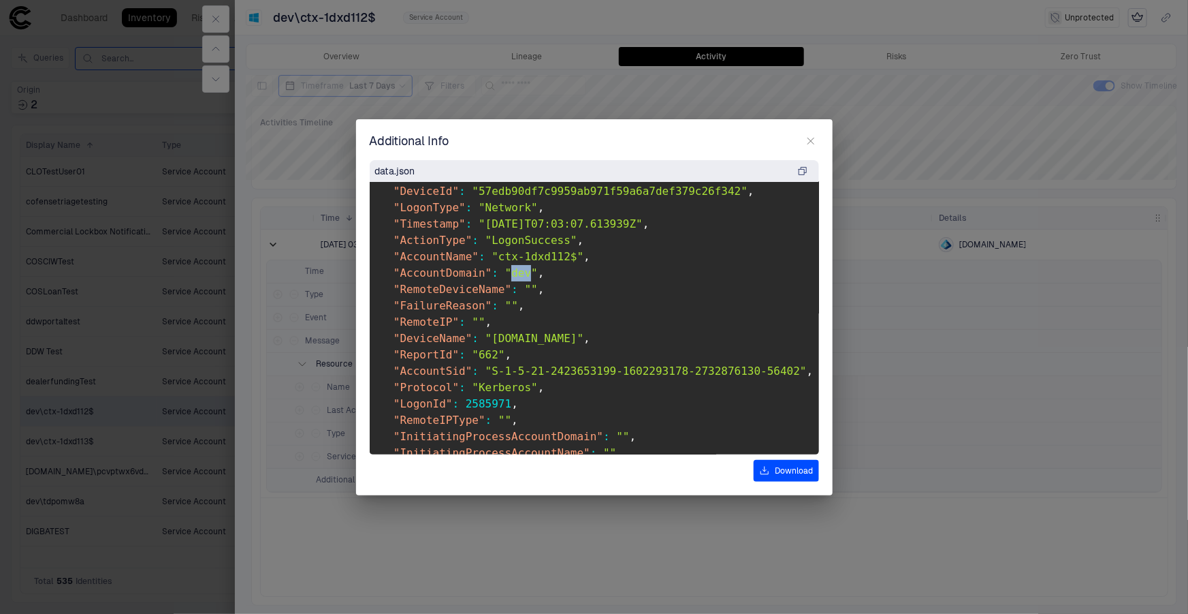
scroll to position [61, 0]
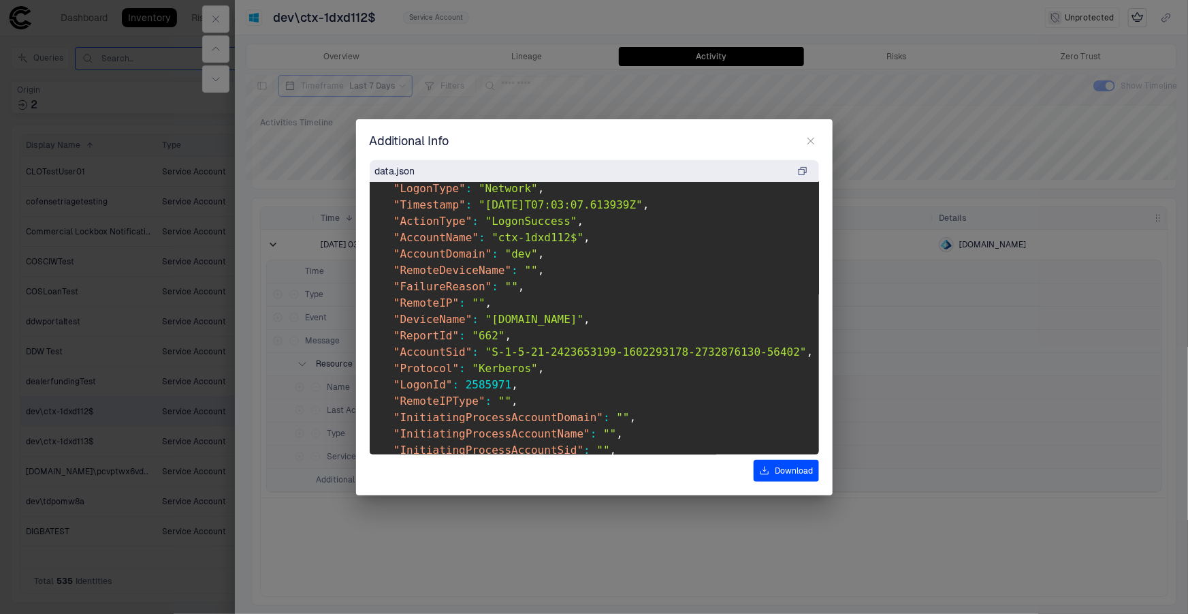
click at [552, 317] on span ""[DOMAIN_NAME]"" at bounding box center [535, 319] width 99 height 13
click at [560, 353] on span ""S-1-5-21-2423653199-1602293178-2732876130-56402"" at bounding box center [646, 351] width 321 height 13
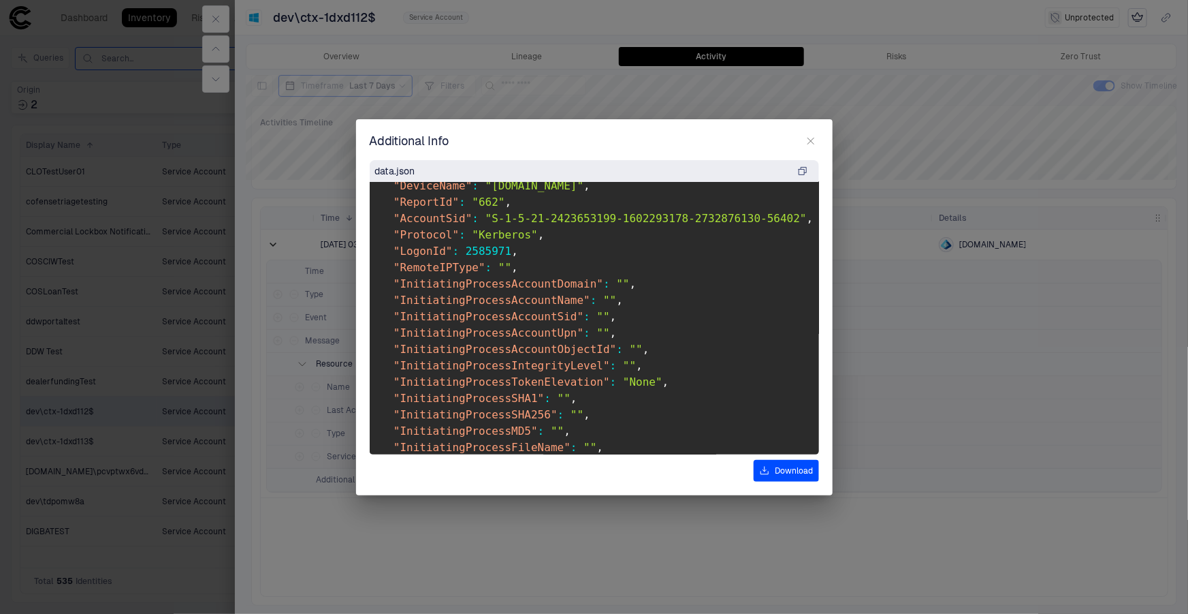
scroll to position [0, 0]
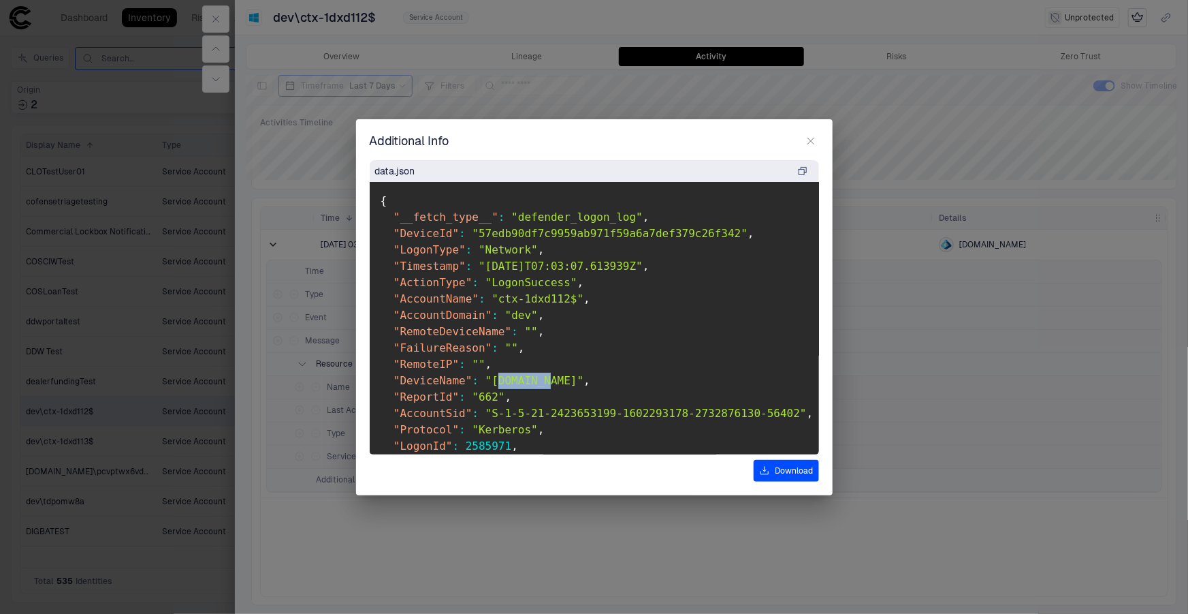
drag, startPoint x: 485, startPoint y: 378, endPoint x: 536, endPoint y: 378, distance: 51.1
click at [536, 378] on span ""[DOMAIN_NAME]"" at bounding box center [535, 380] width 99 height 13
click at [511, 383] on span ""[DOMAIN_NAME]"" at bounding box center [535, 380] width 99 height 13
click at [810, 136] on icon "button" at bounding box center [811, 141] width 11 height 11
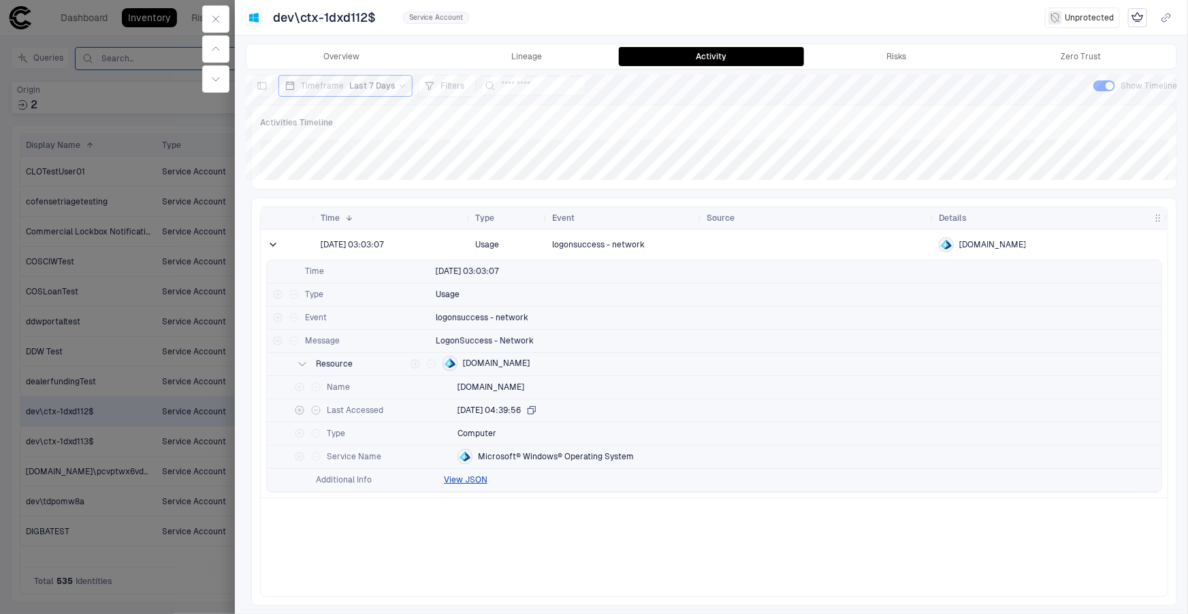
click at [475, 409] on span "[DATE] 04:39:56" at bounding box center [489, 410] width 63 height 11
click at [411, 362] on icon "Filter for value" at bounding box center [415, 364] width 8 height 8
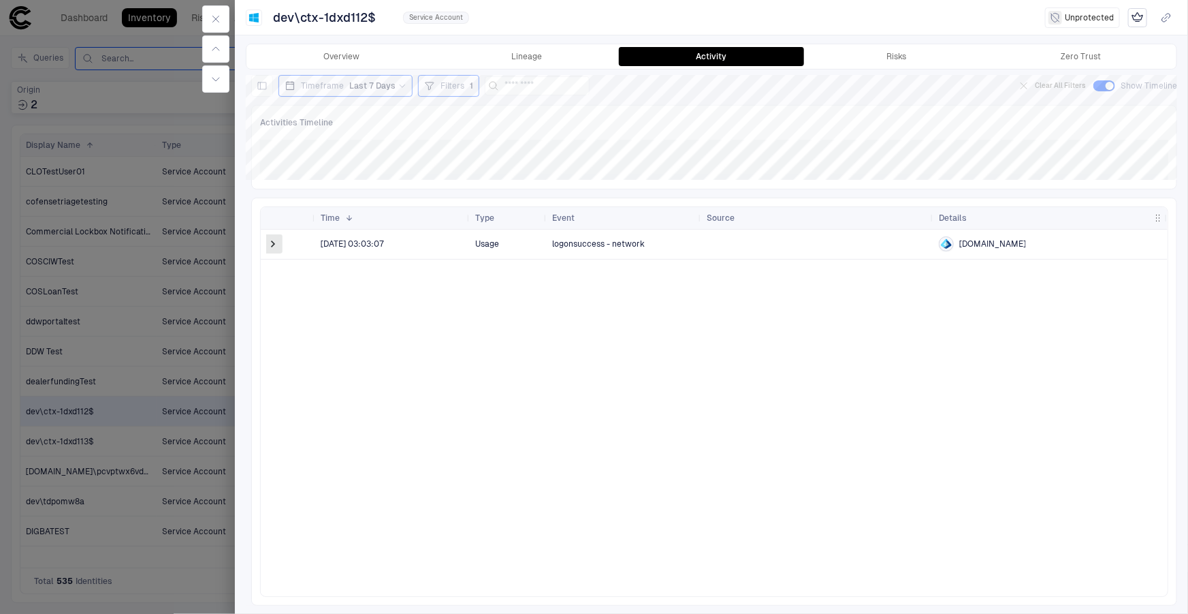
click at [277, 244] on span at bounding box center [273, 244] width 14 height 14
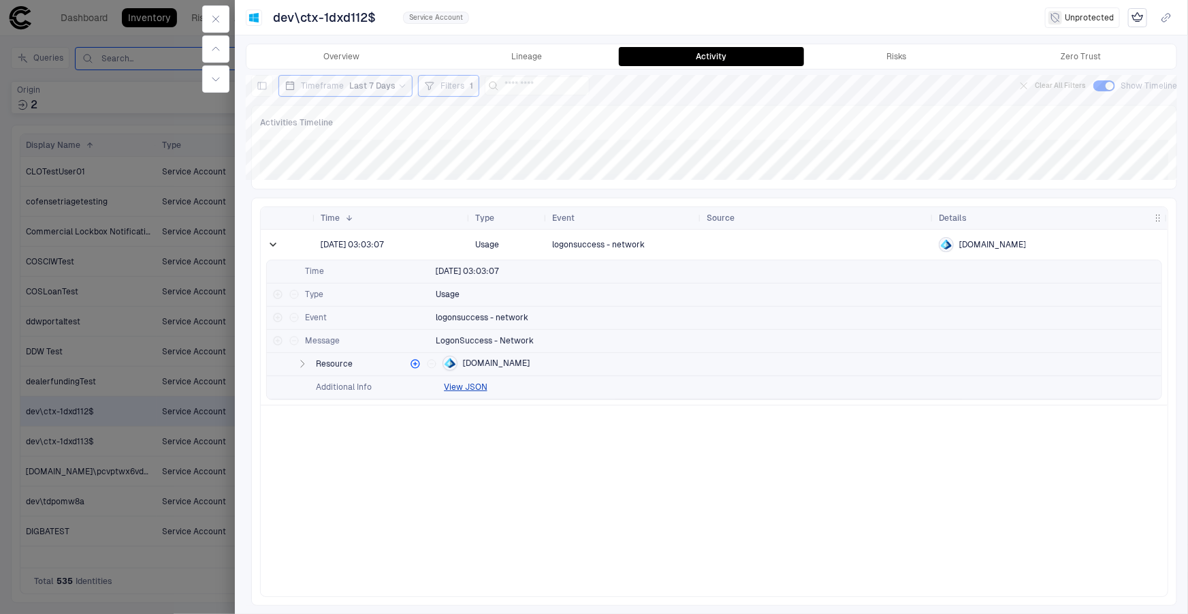
click at [470, 91] on span "1" at bounding box center [471, 85] width 3 height 11
click at [764, 123] on icon "button" at bounding box center [758, 121] width 11 height 11
click at [541, 136] on div "No filter conditions are applied" at bounding box center [653, 125] width 464 height 39
click at [529, 91] on div at bounding box center [594, 307] width 1188 height 614
click at [729, 105] on div "Activities Timeline [bold][/]:" at bounding box center [714, 147] width 926 height 84
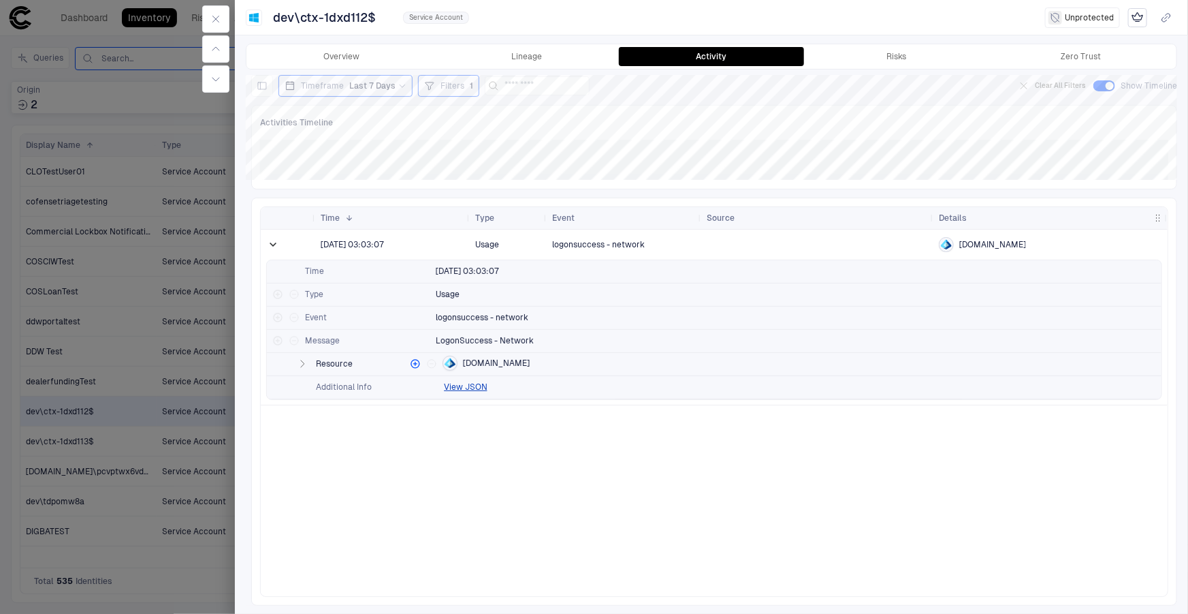
click at [428, 92] on div "Filters 1" at bounding box center [448, 85] width 49 height 15
click at [764, 123] on icon "button" at bounding box center [758, 121] width 11 height 11
click at [849, 199] on div "Clear Run Query" at bounding box center [653, 198] width 464 height 22
click at [802, 199] on span "Clear" at bounding box center [809, 197] width 22 height 11
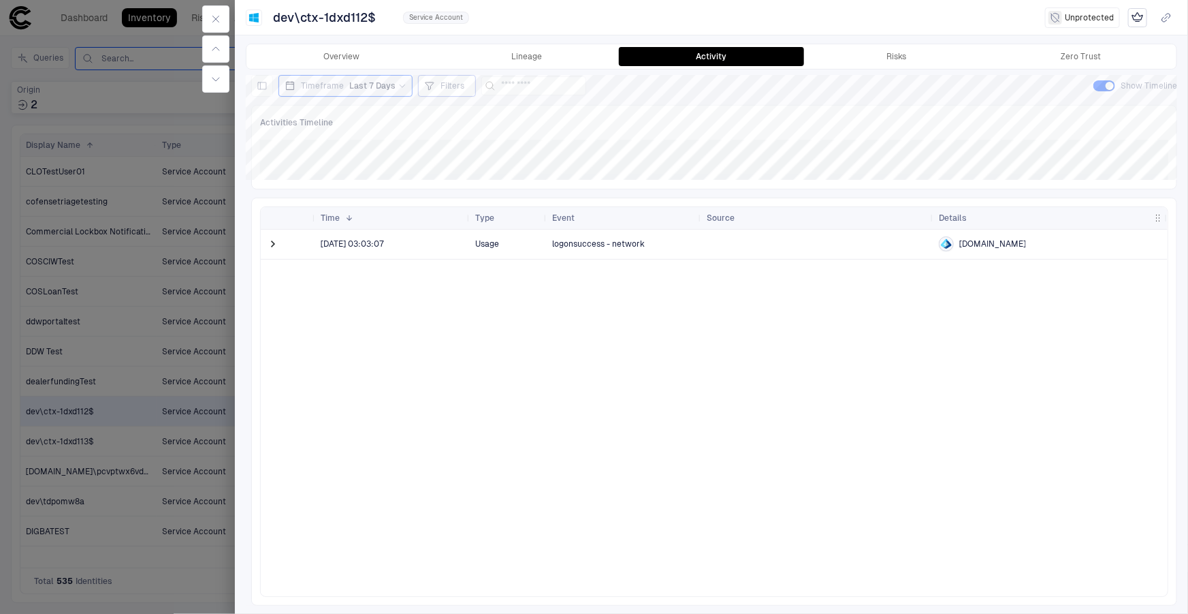
click at [449, 93] on div "Filters" at bounding box center [447, 86] width 58 height 22
click at [388, 106] on div at bounding box center [594, 307] width 1188 height 614
click at [222, 15] on button "button" at bounding box center [215, 18] width 27 height 27
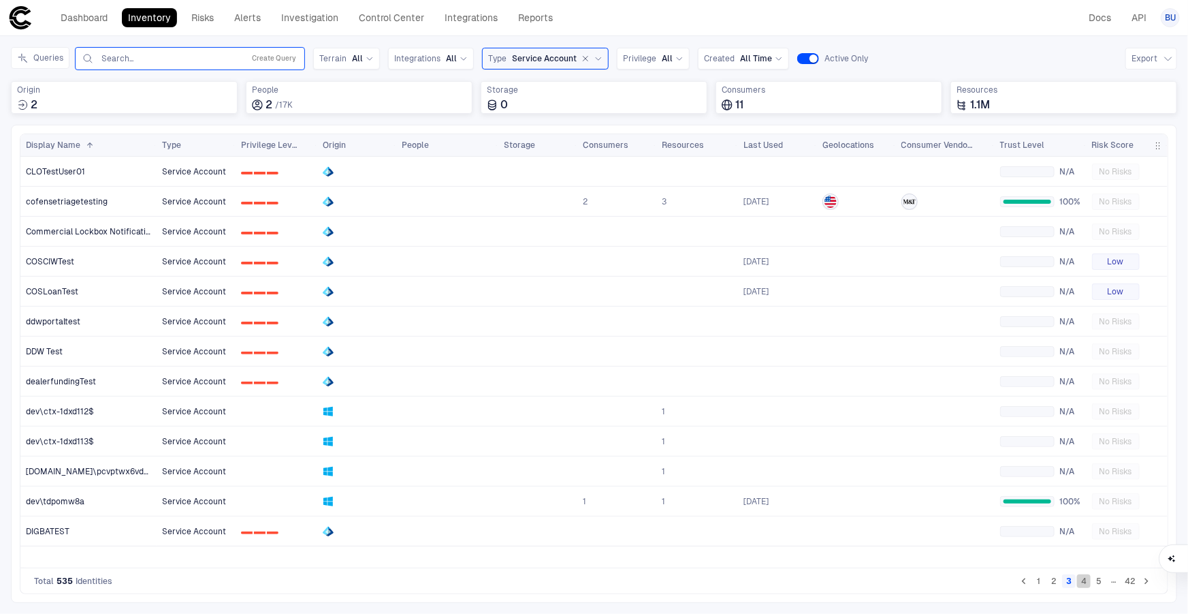
click at [1086, 579] on button "4" at bounding box center [1084, 581] width 14 height 14
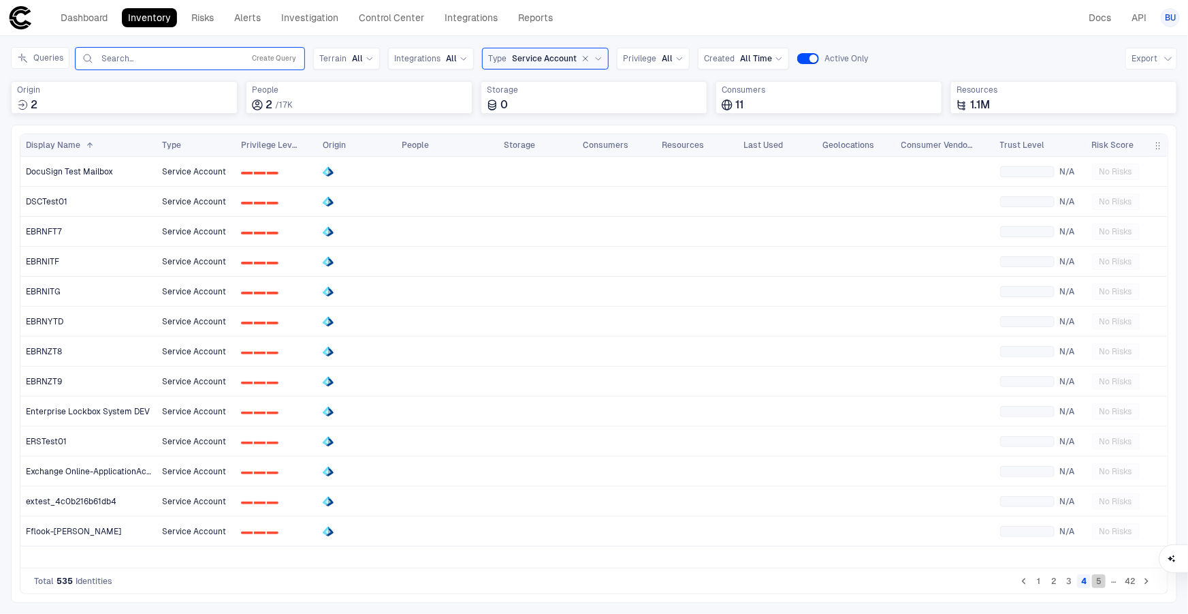
click at [1102, 580] on button "5" at bounding box center [1099, 581] width 14 height 14
click at [1098, 579] on button "6" at bounding box center [1099, 581] width 14 height 14
click at [1102, 582] on button "7" at bounding box center [1099, 581] width 14 height 14
click at [1102, 582] on button "8" at bounding box center [1099, 581] width 14 height 14
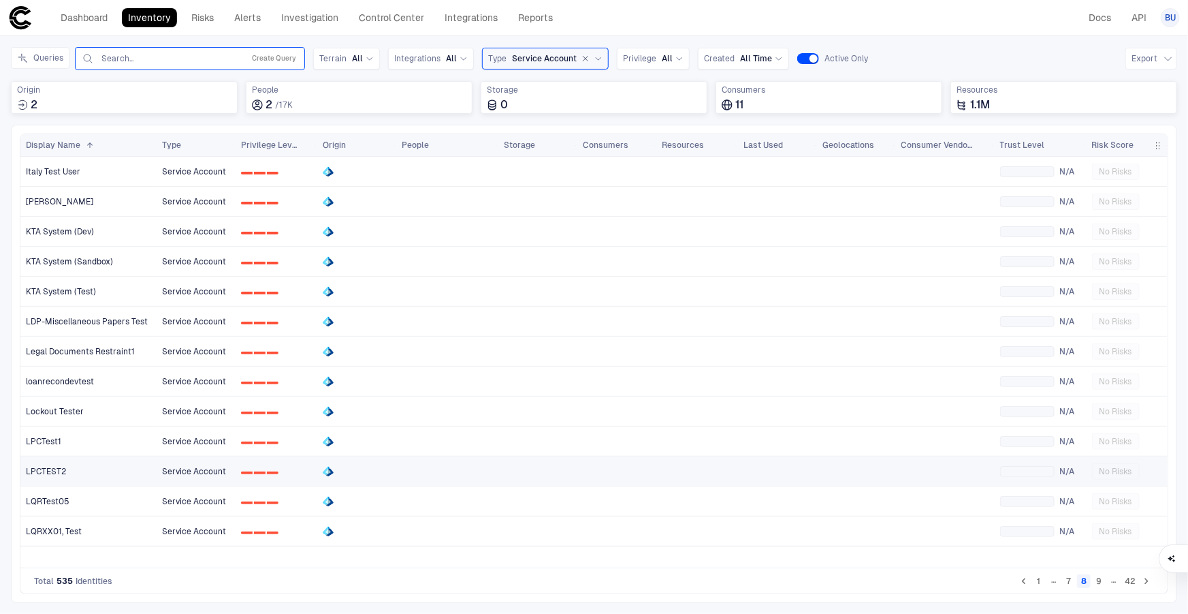
click at [76, 469] on div "LPCTEST2" at bounding box center [89, 471] width 126 height 11
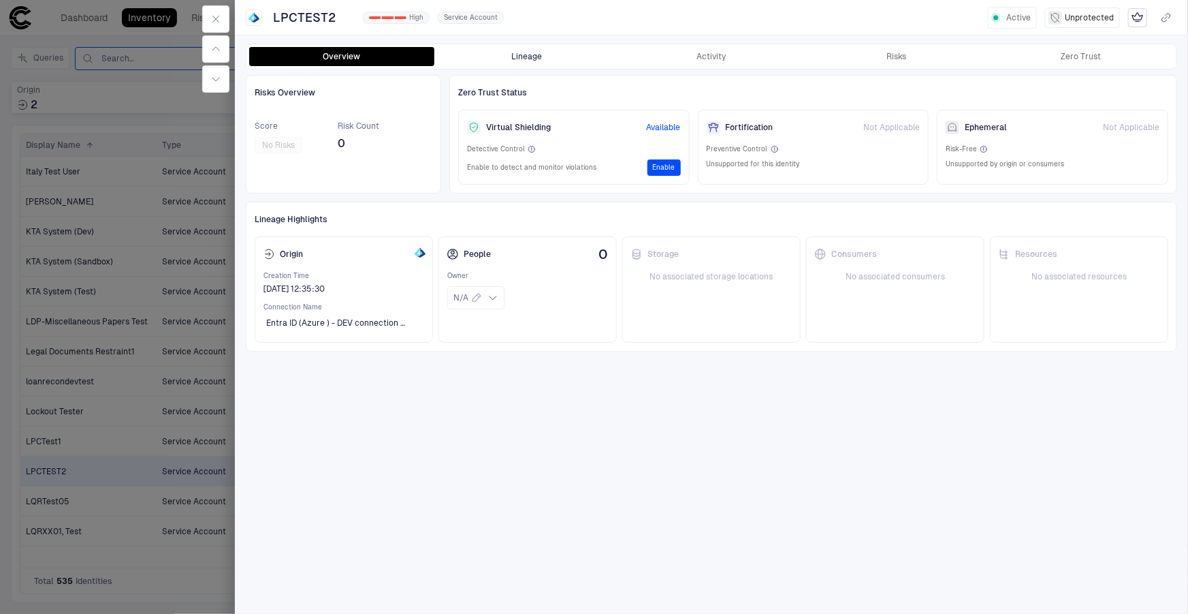
click at [548, 52] on button "Lineage" at bounding box center [526, 56] width 185 height 19
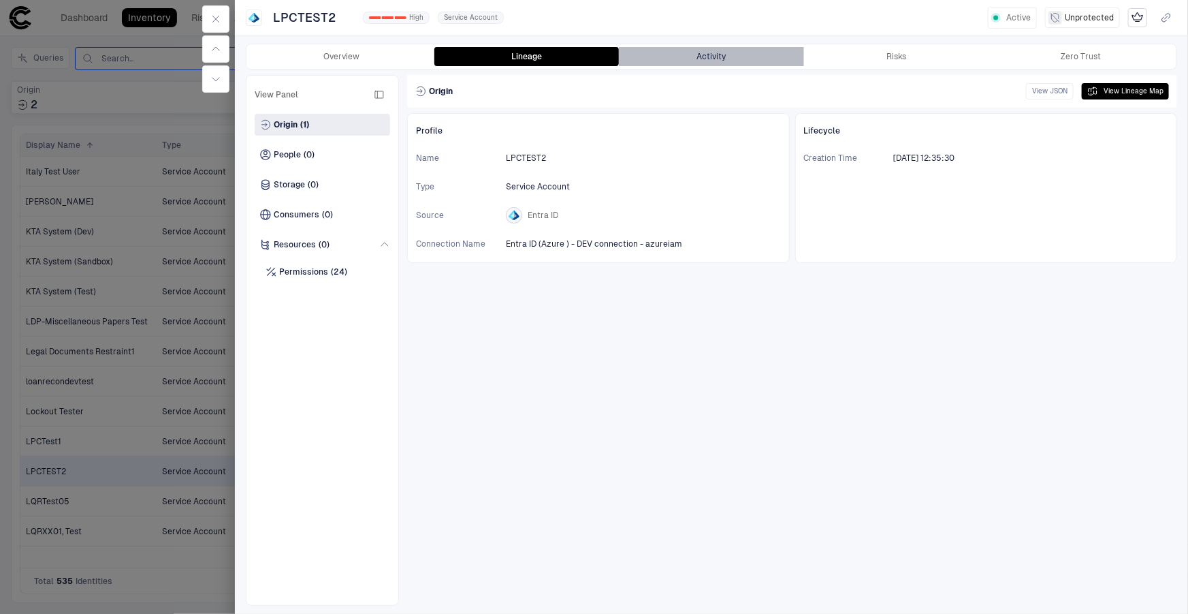
click at [710, 55] on button "Activity" at bounding box center [711, 56] width 185 height 19
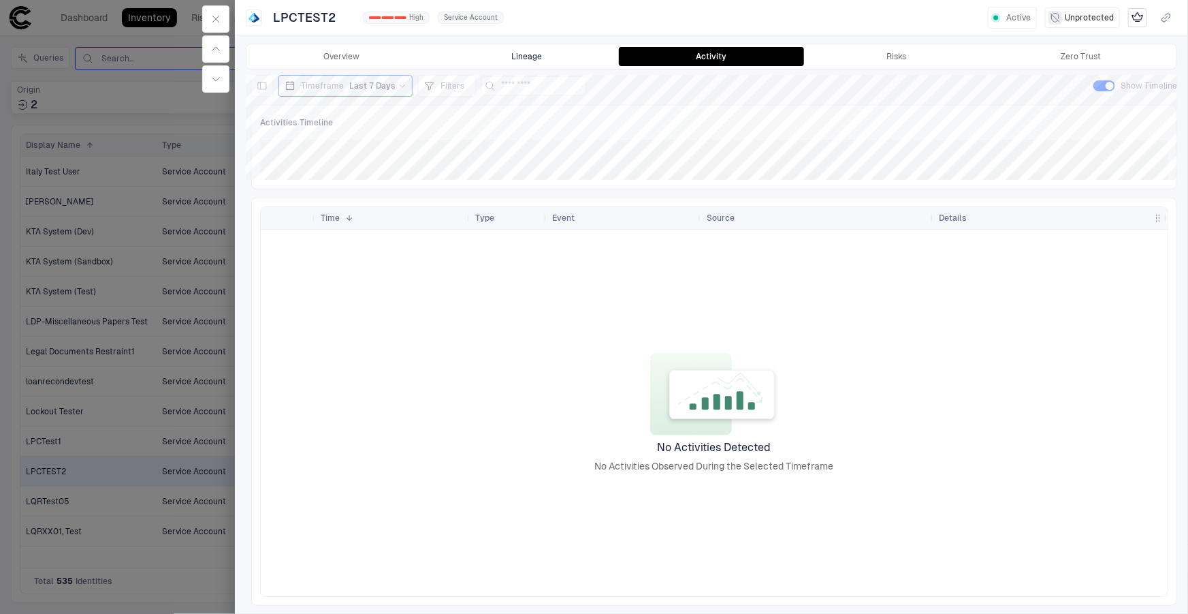
click at [537, 61] on button "Lineage" at bounding box center [526, 56] width 185 height 19
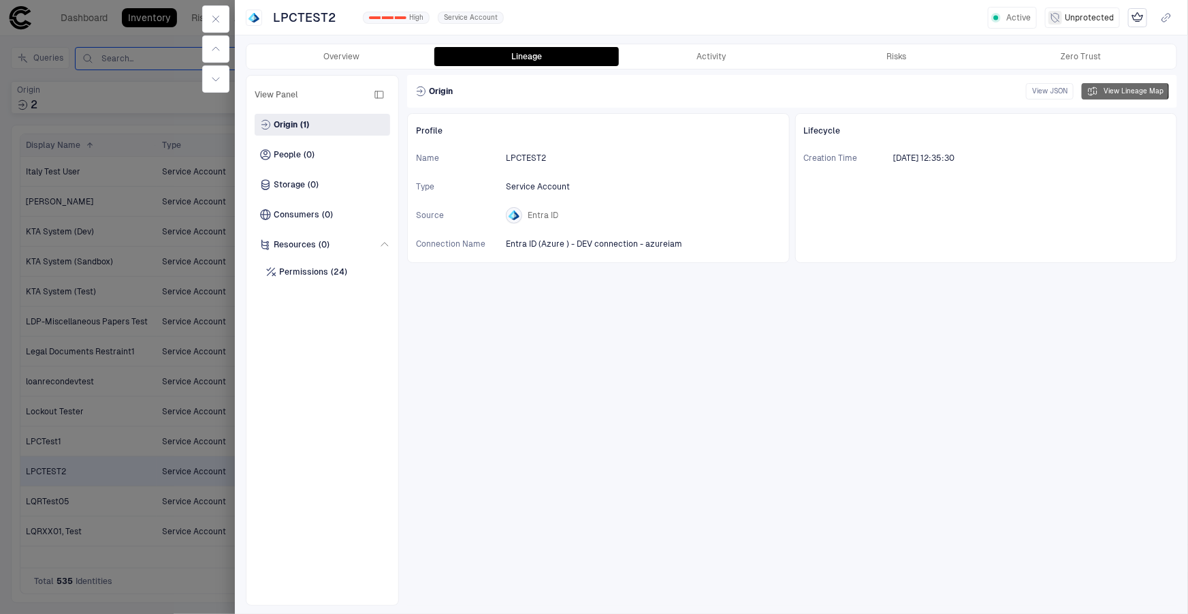
click at [1122, 91] on button "View Lineage Map" at bounding box center [1125, 91] width 87 height 16
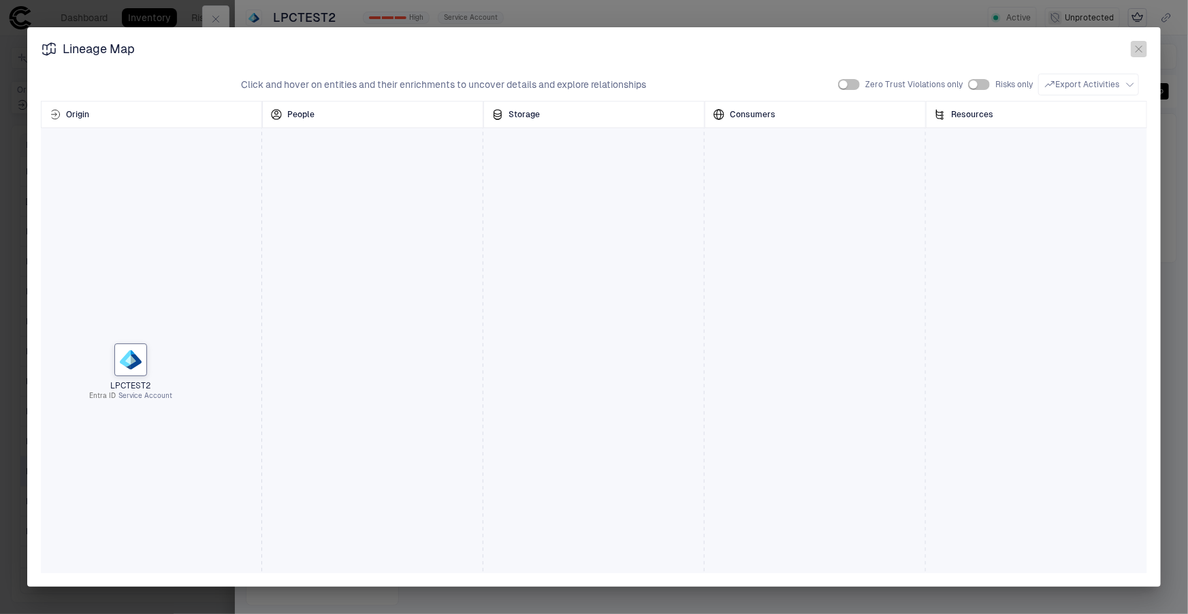
click at [1138, 46] on icon "button" at bounding box center [1139, 49] width 11 height 11
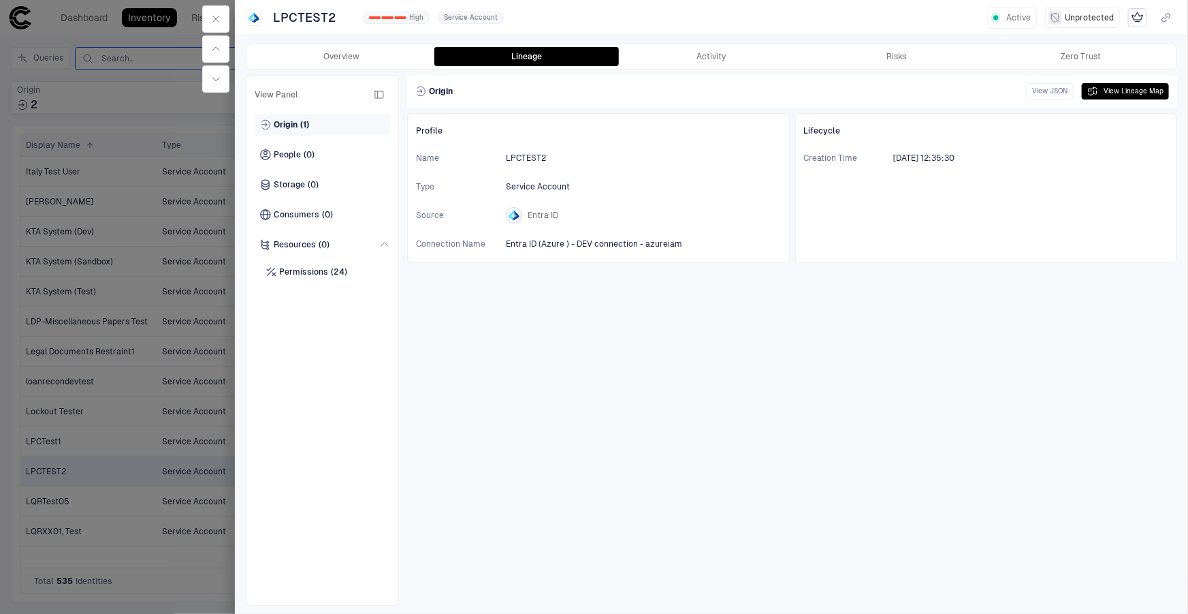
click at [284, 116] on div "Origin (1)" at bounding box center [323, 125] width 136 height 22
click at [206, 21] on button "button" at bounding box center [215, 18] width 27 height 27
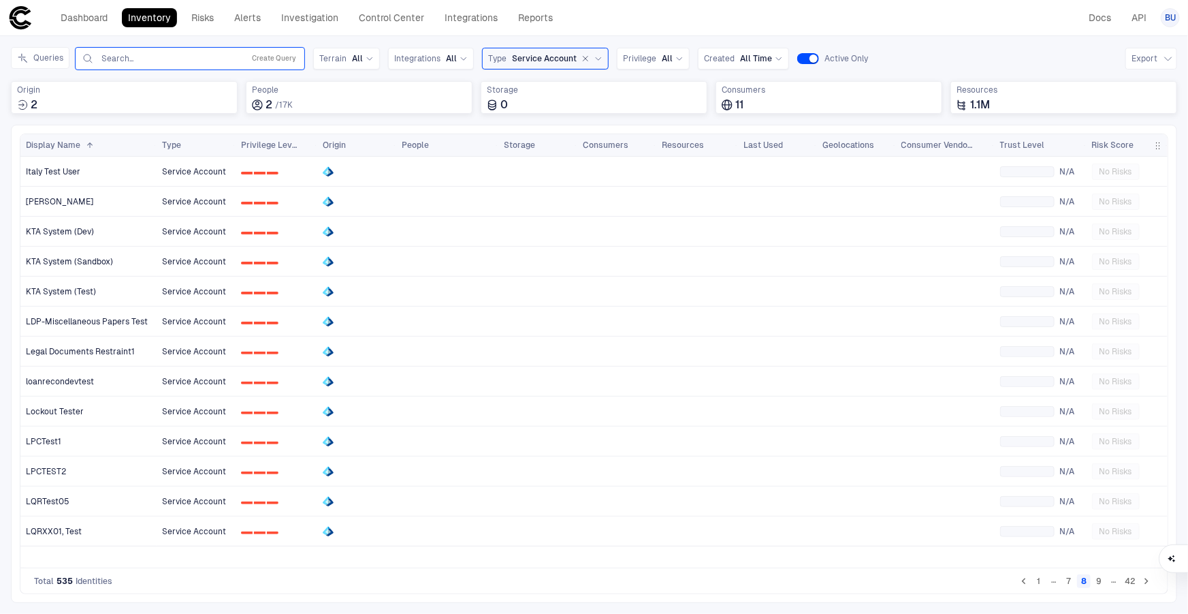
click at [584, 57] on icon "button" at bounding box center [586, 59] width 5 height 5
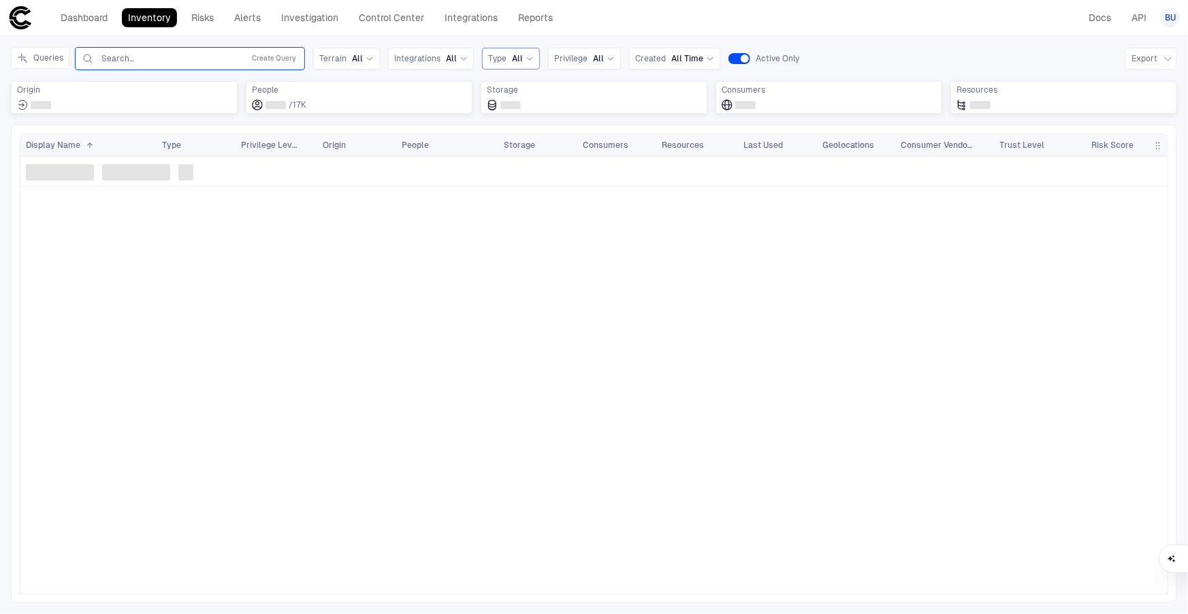
click at [171, 61] on input "text" at bounding box center [169, 58] width 138 height 11
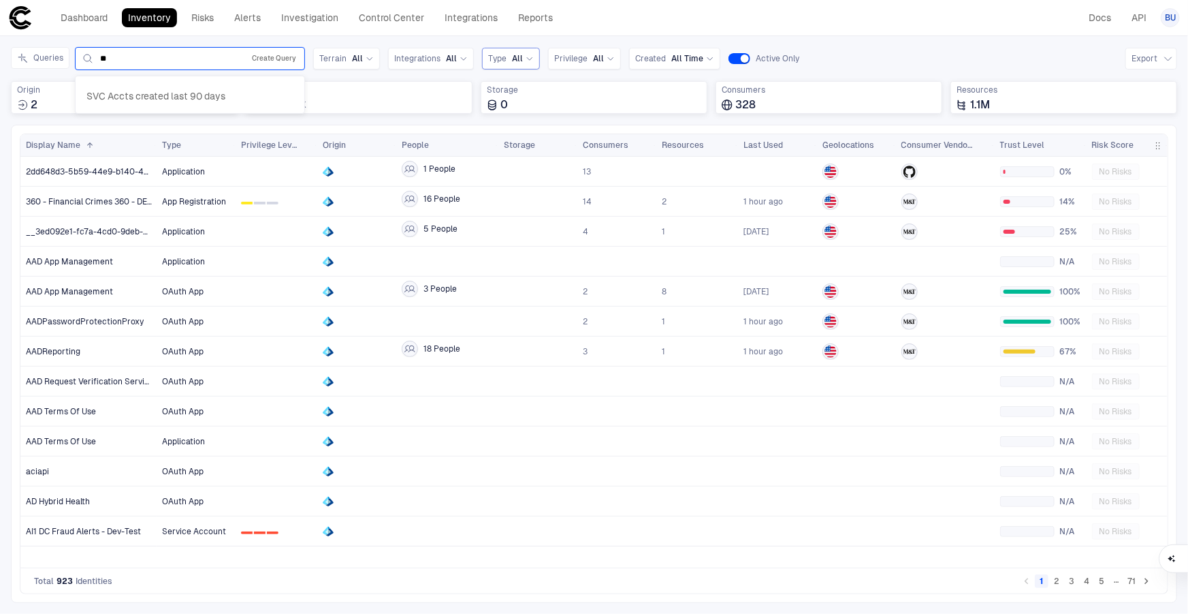
type input "***"
click at [137, 95] on span "SVC Accts created last 90 days" at bounding box center [155, 96] width 139 height 12
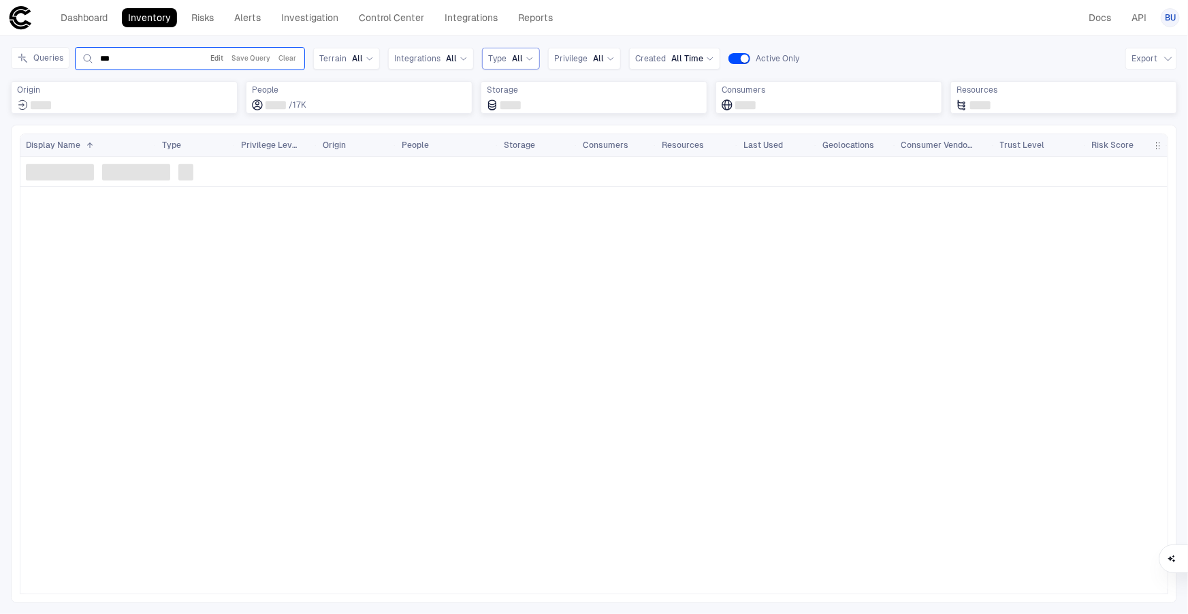
click at [211, 54] on button "Edit" at bounding box center [217, 58] width 18 height 16
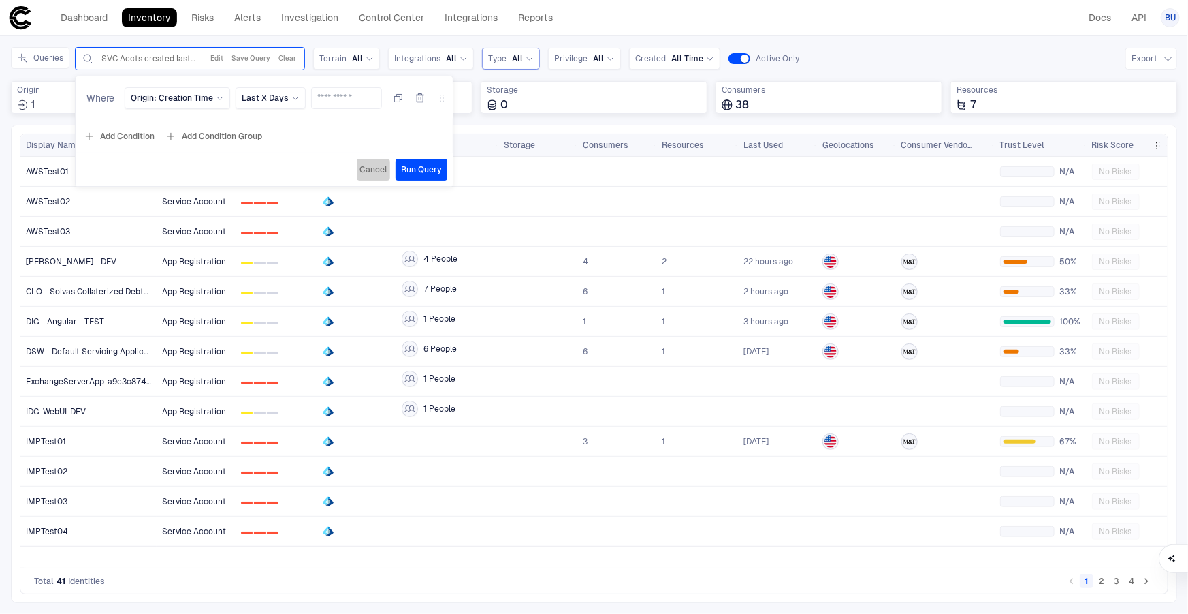
click at [364, 166] on span "Cancel" at bounding box center [374, 169] width 28 height 11
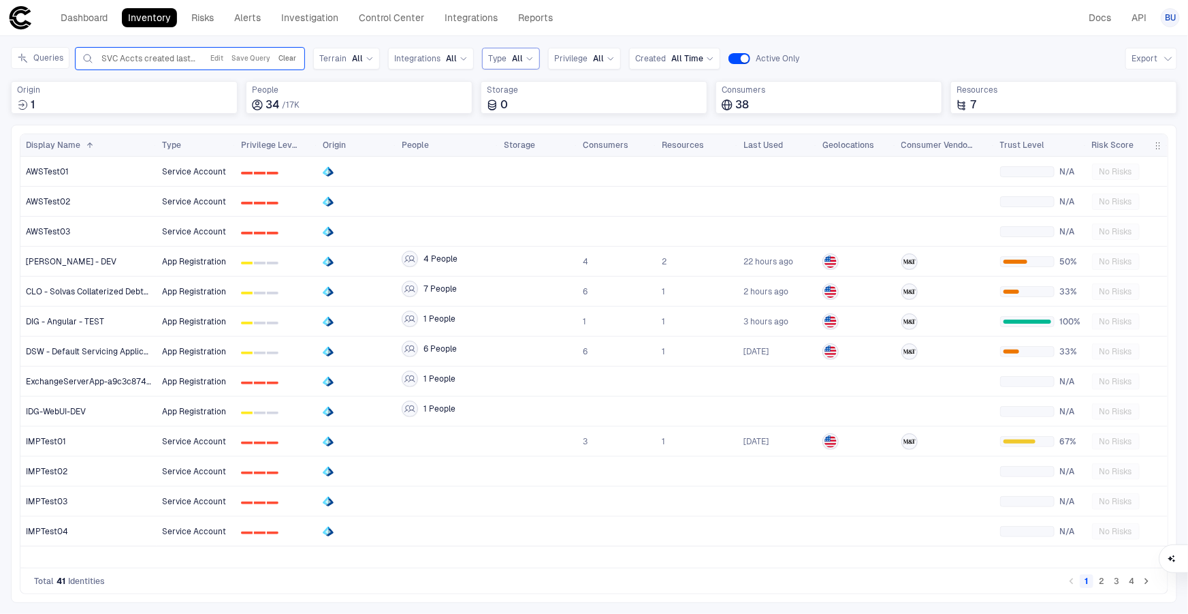
click at [291, 57] on button "Clear" at bounding box center [287, 58] width 23 height 16
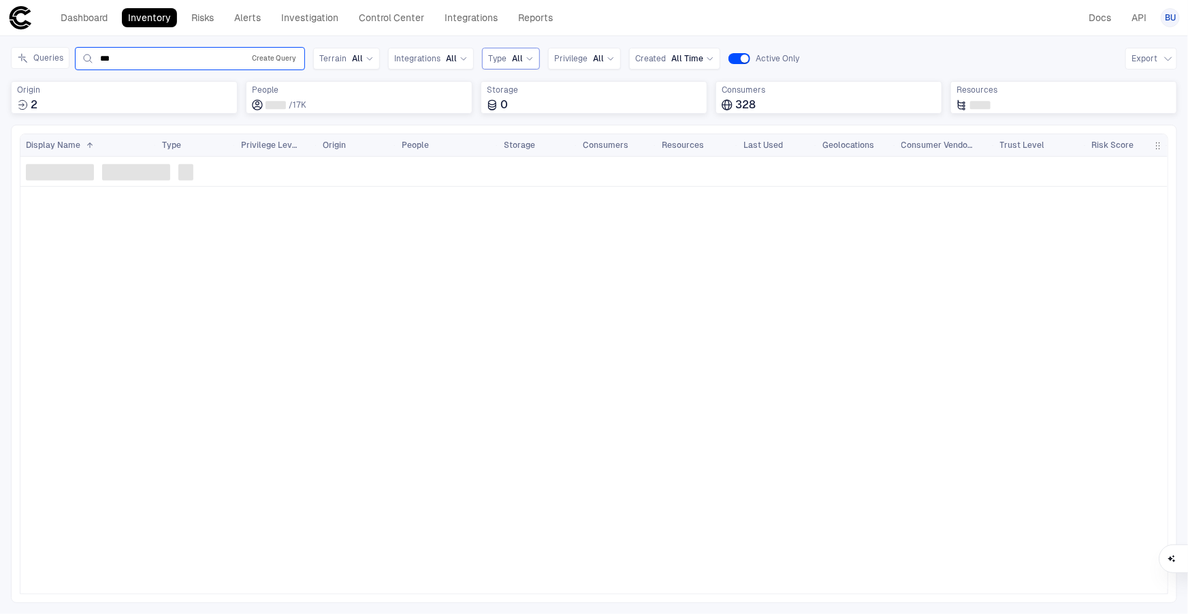
click at [269, 56] on button "Create Query" at bounding box center [274, 58] width 50 height 16
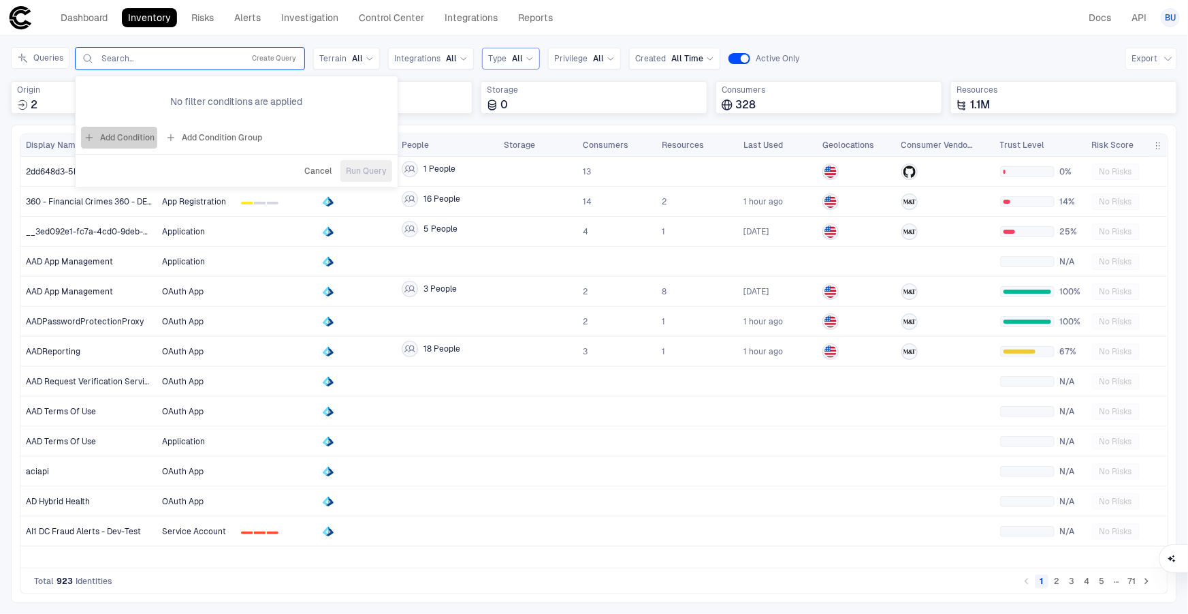
click at [114, 132] on button "Add Condition" at bounding box center [119, 138] width 76 height 22
click at [170, 105] on div "Origin: Name" at bounding box center [161, 98] width 62 height 15
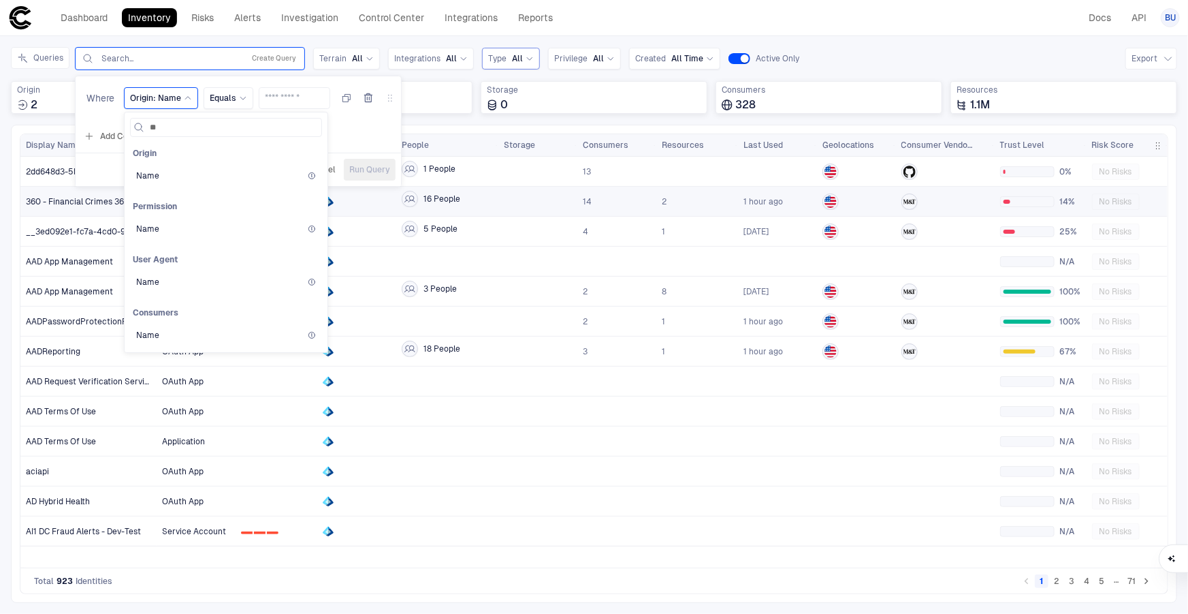
type input "*"
click at [940, 18] on div "Dashboard Inventory Risks Alerts Investigation Control Center Integrations Repo…" at bounding box center [594, 17] width 1172 height 25
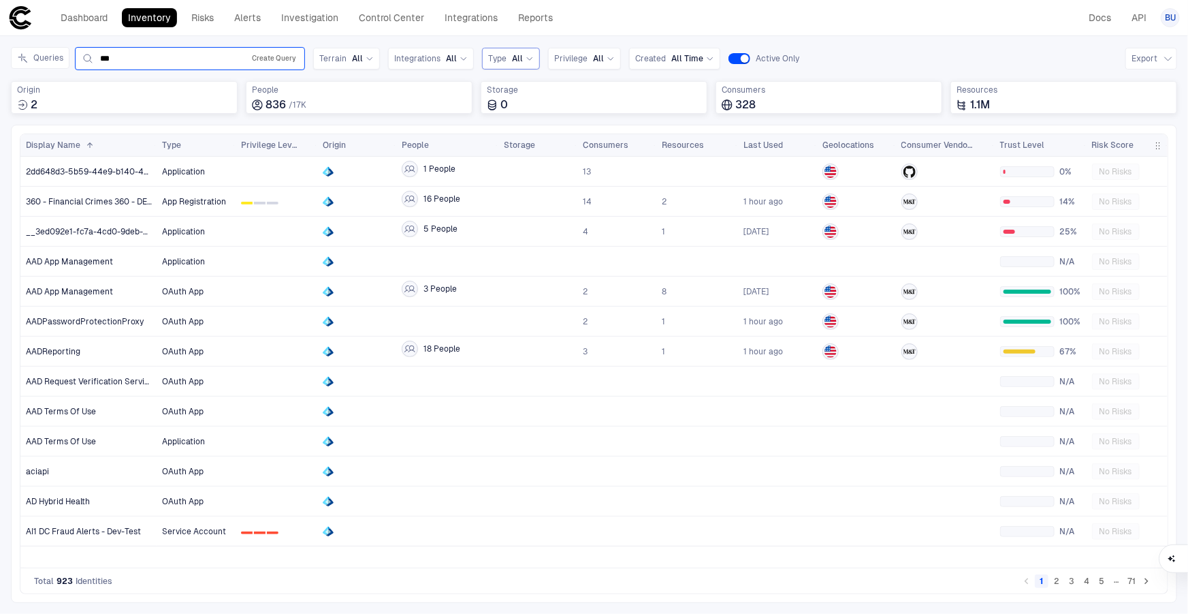
click at [265, 54] on button "Create Query" at bounding box center [274, 58] width 50 height 16
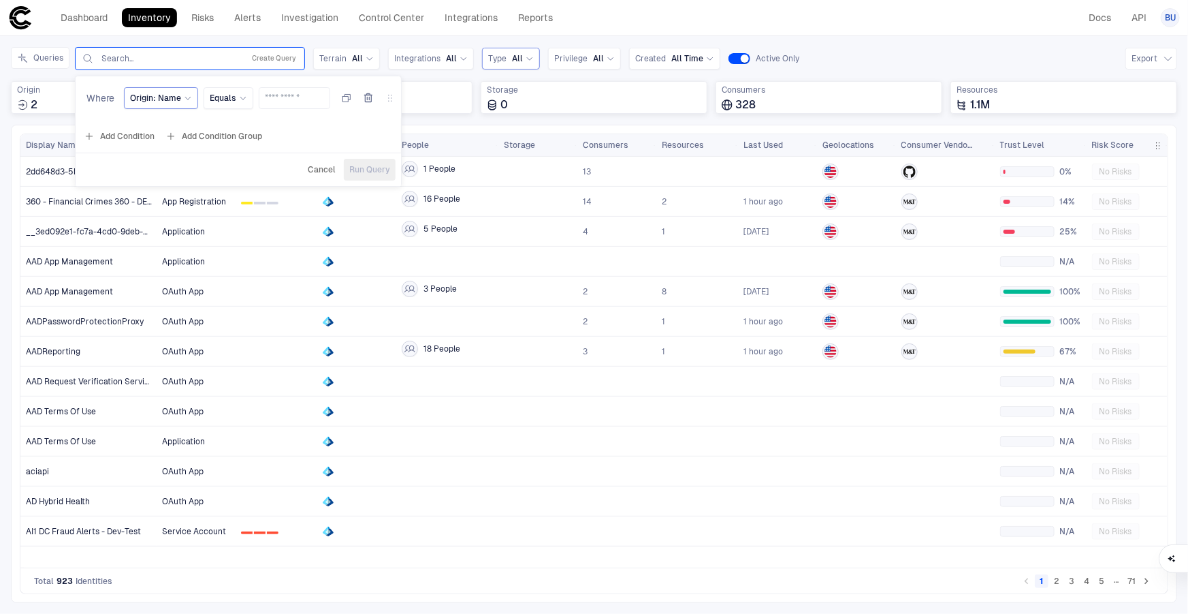
click at [184, 98] on icon at bounding box center [188, 98] width 8 height 8
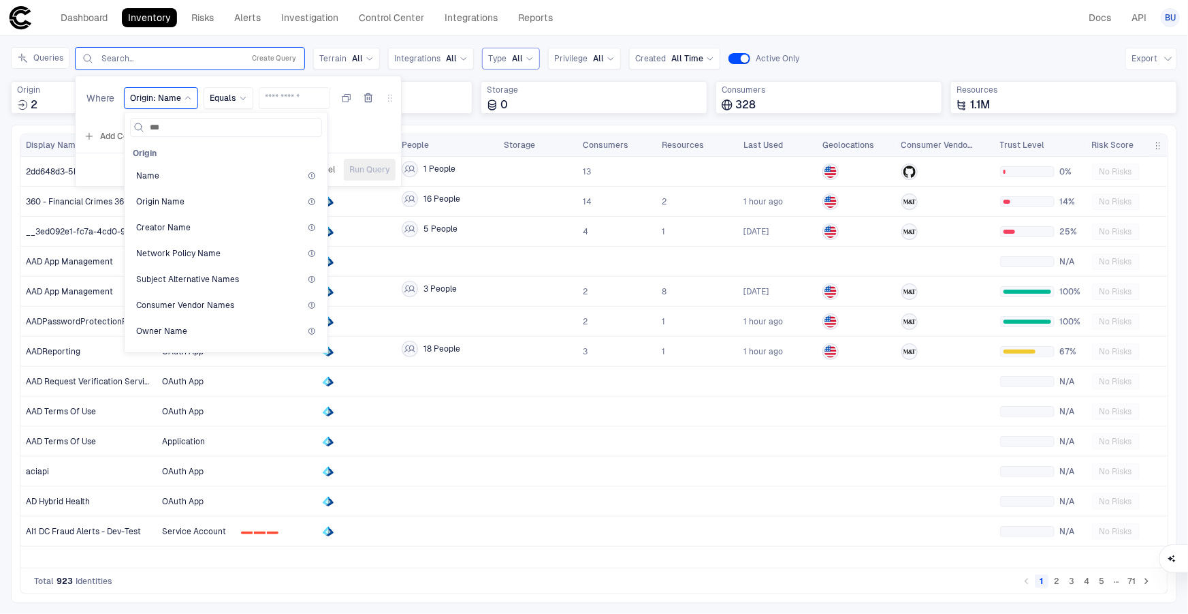
type input "****"
click at [191, 179] on div "Name" at bounding box center [226, 175] width 180 height 11
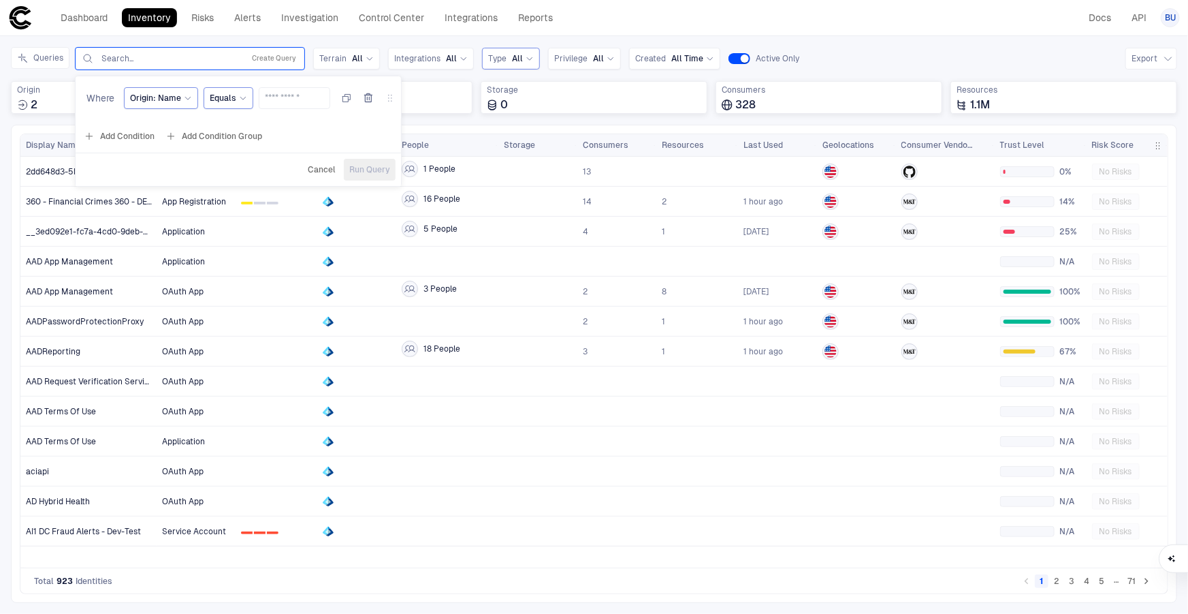
click at [228, 101] on span "Equals" at bounding box center [223, 98] width 27 height 11
click at [245, 334] on span "Starts With" at bounding box center [289, 335] width 146 height 11
click at [311, 99] on input "text" at bounding box center [313, 98] width 59 height 20
type input "***"
click at [392, 167] on span "Run Query" at bounding box center [388, 169] width 41 height 11
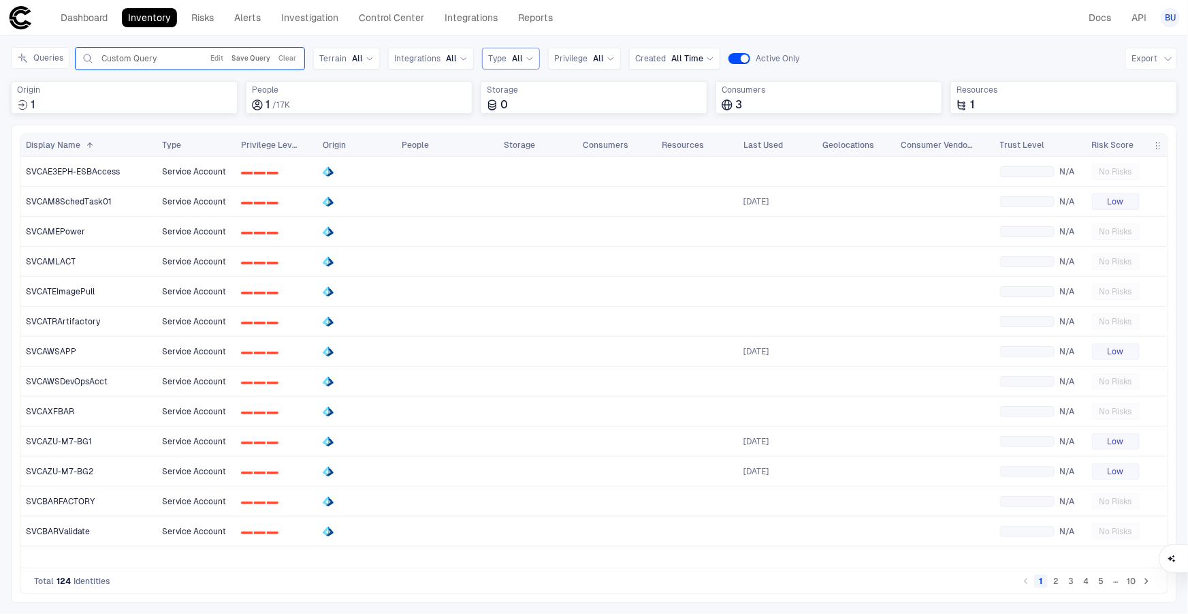
click at [252, 57] on button "Save Query" at bounding box center [251, 58] width 44 height 16
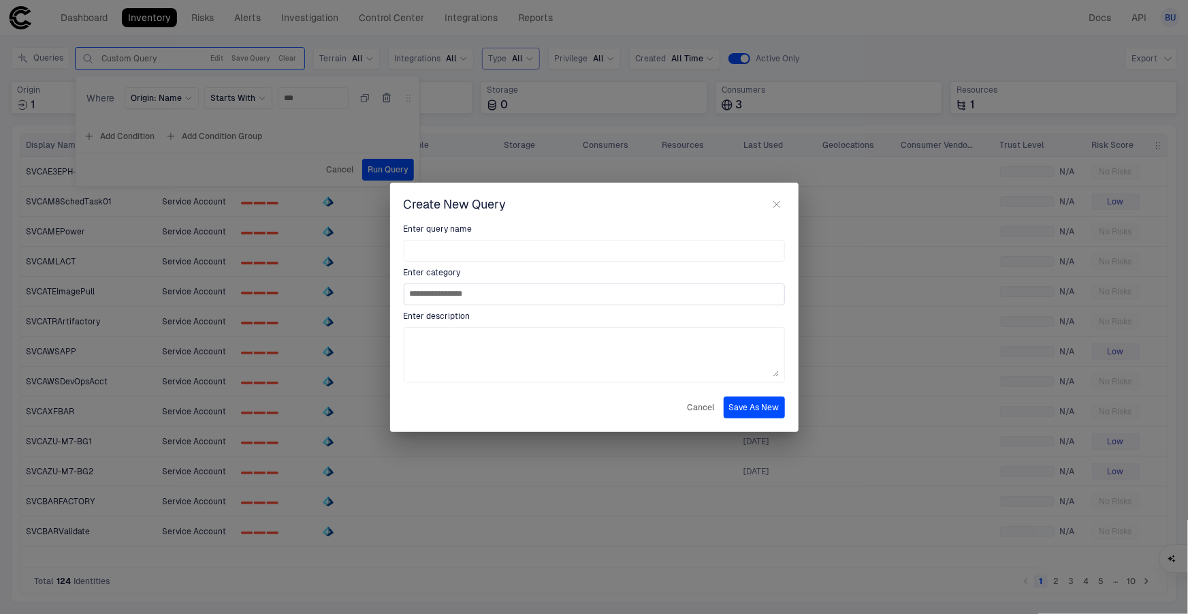
click at [494, 298] on input "**********" at bounding box center [594, 294] width 369 height 20
type input "*"
type input "**********"
click at [519, 350] on textarea at bounding box center [594, 355] width 369 height 44
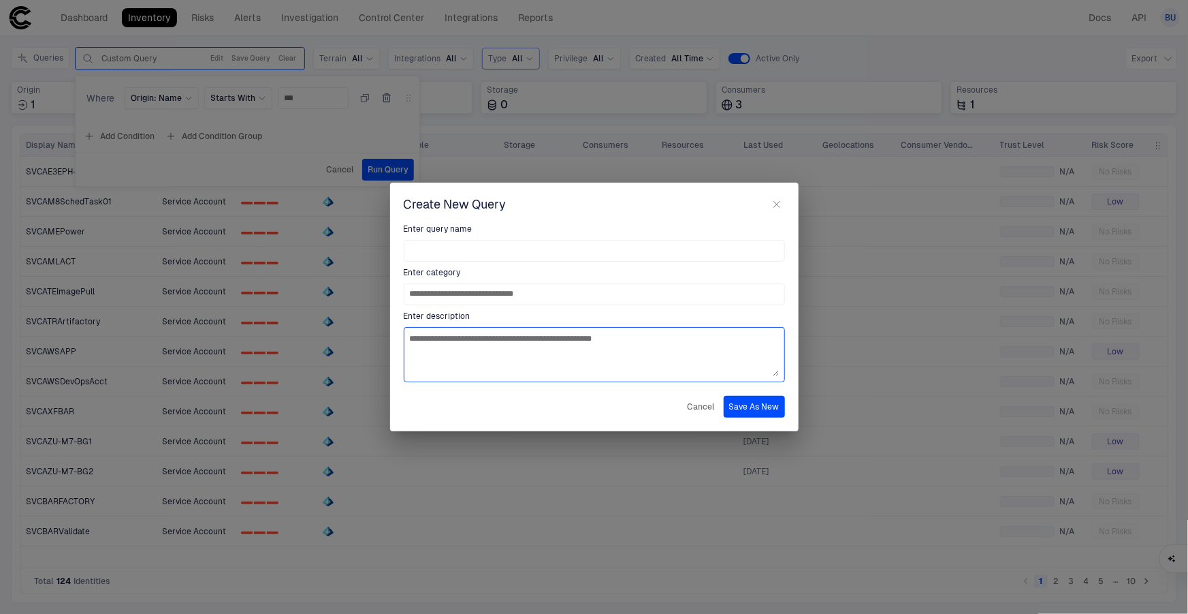
type textarea "**********"
click at [746, 411] on button "Save As New" at bounding box center [754, 407] width 61 height 22
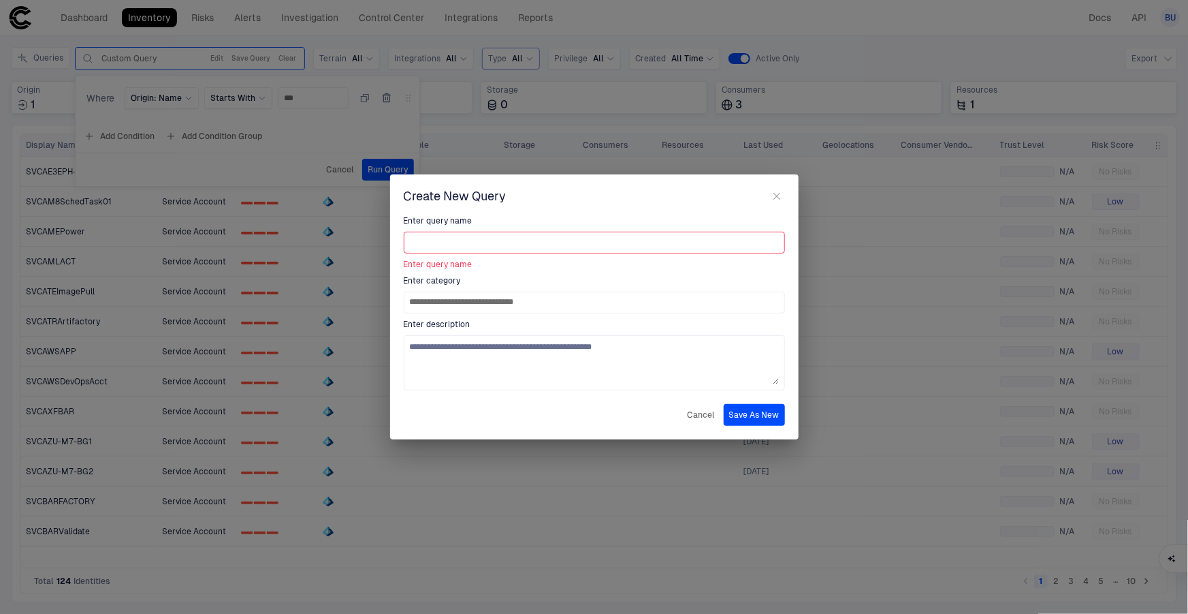
click at [512, 238] on input at bounding box center [594, 242] width 369 height 20
click at [458, 301] on input "**********" at bounding box center [594, 302] width 369 height 20
drag, startPoint x: 586, startPoint y: 313, endPoint x: 506, endPoint y: 296, distance: 81.5
click at [506, 296] on div "**********" at bounding box center [594, 303] width 381 height 176
drag, startPoint x: 548, startPoint y: 311, endPoint x: 317, endPoint y: 311, distance: 231.5
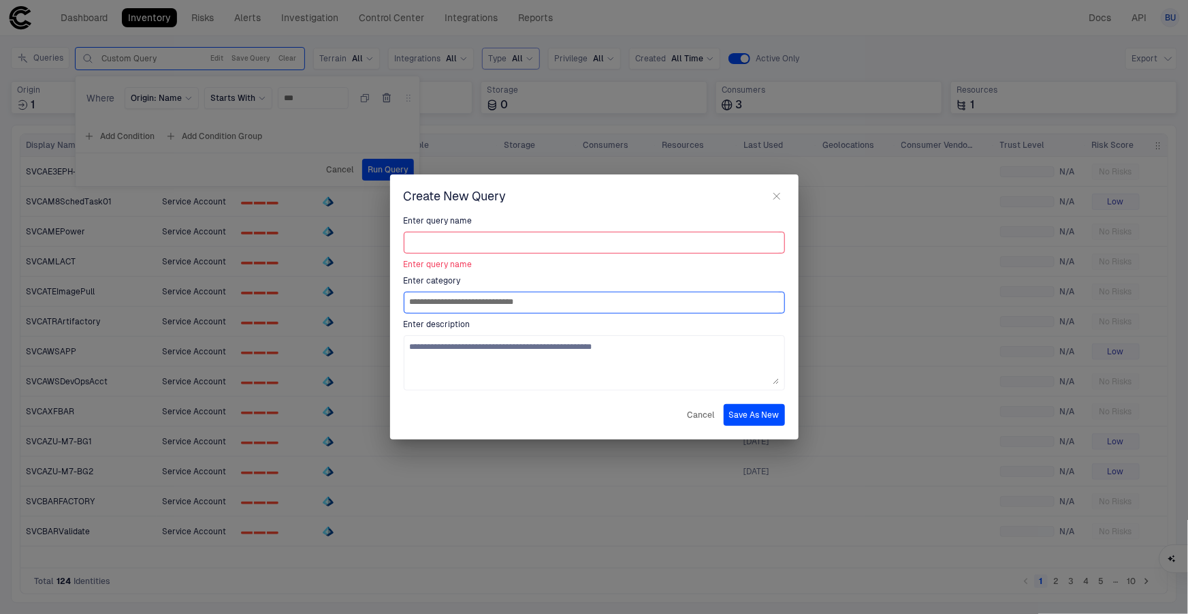
click at [317, 311] on div "**********" at bounding box center [594, 307] width 1188 height 614
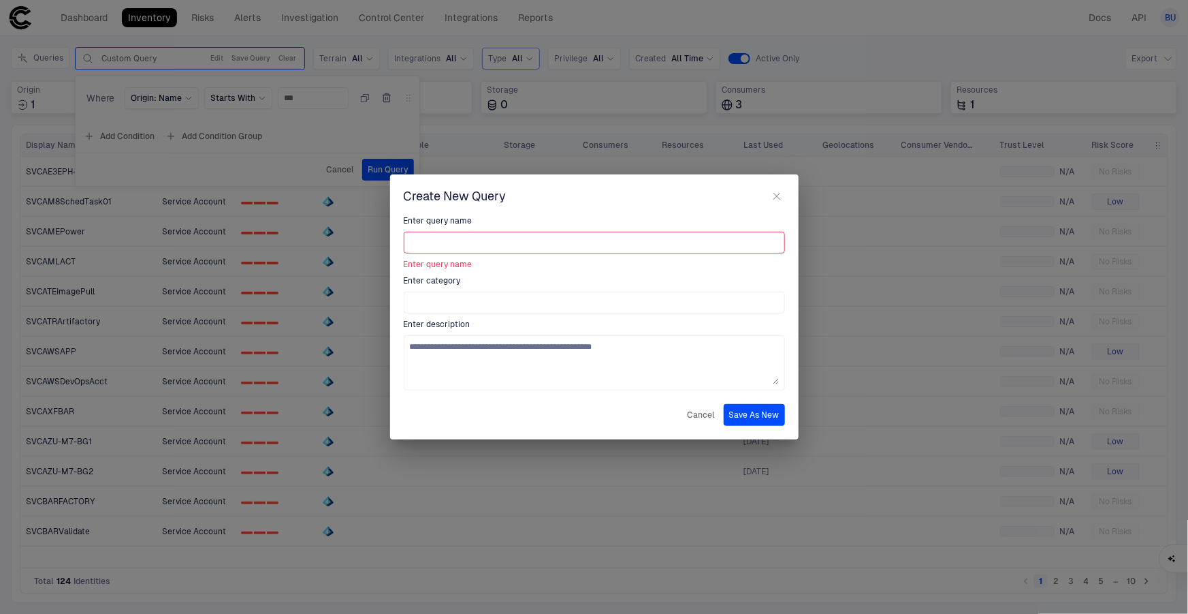
click at [428, 247] on input at bounding box center [594, 242] width 369 height 20
paste input "**********"
type input "**********"
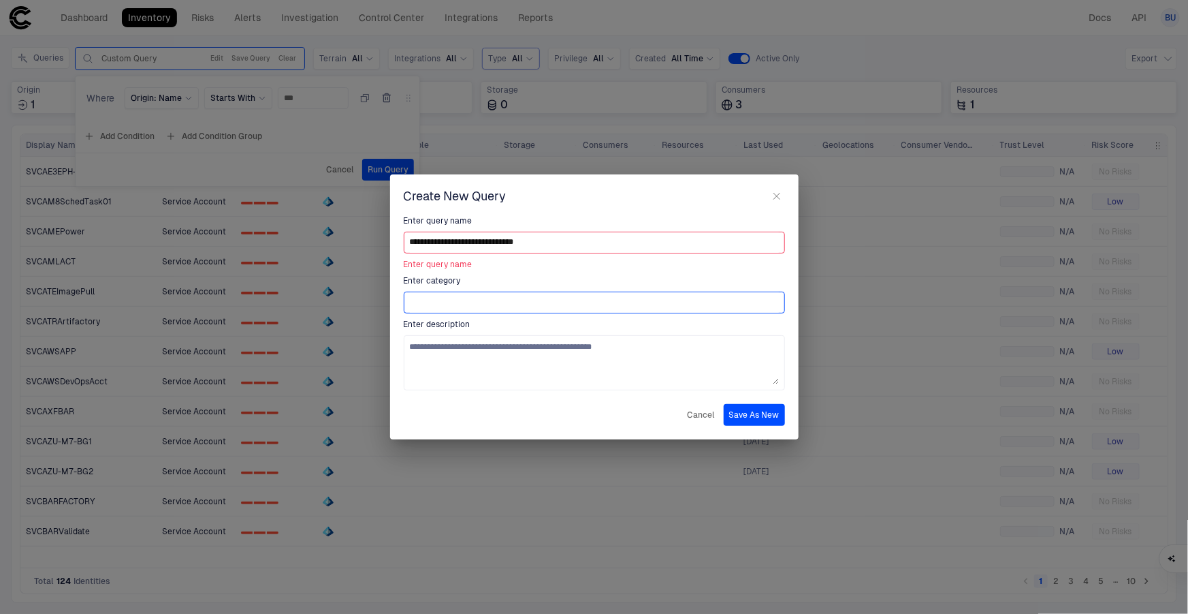
click at [449, 303] on input at bounding box center [594, 302] width 369 height 20
click at [783, 296] on div at bounding box center [594, 302] width 381 height 22
click at [725, 299] on input at bounding box center [594, 302] width 369 height 20
click at [740, 409] on button "Save As New" at bounding box center [754, 415] width 61 height 22
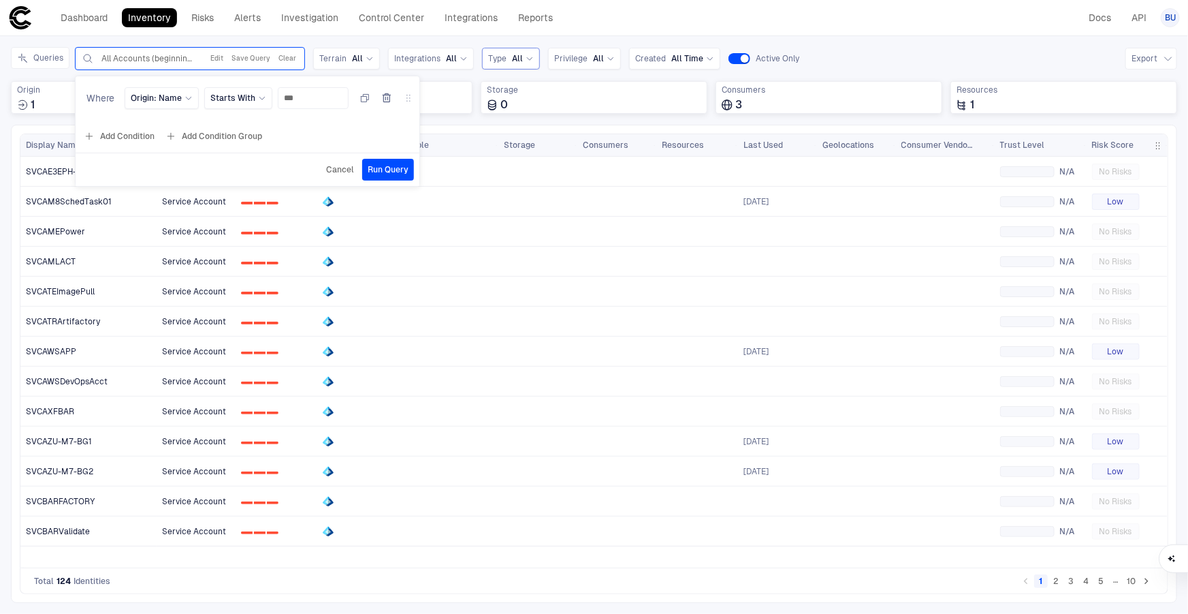
click at [401, 169] on span "Run Query" at bounding box center [388, 169] width 41 height 11
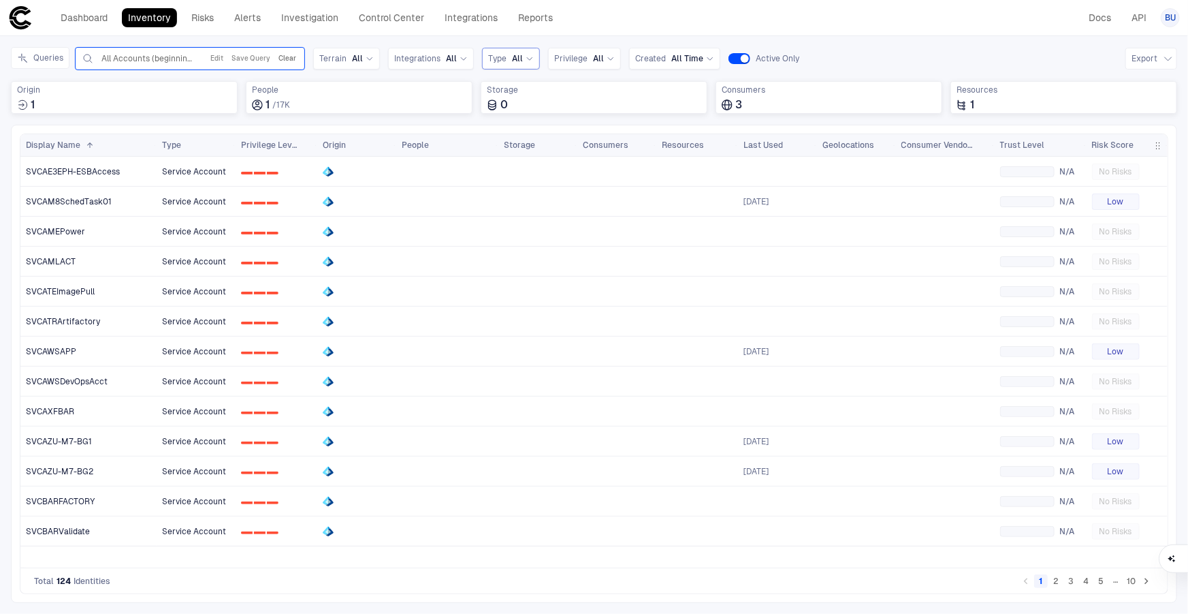
click at [292, 55] on button "Clear" at bounding box center [287, 58] width 23 height 16
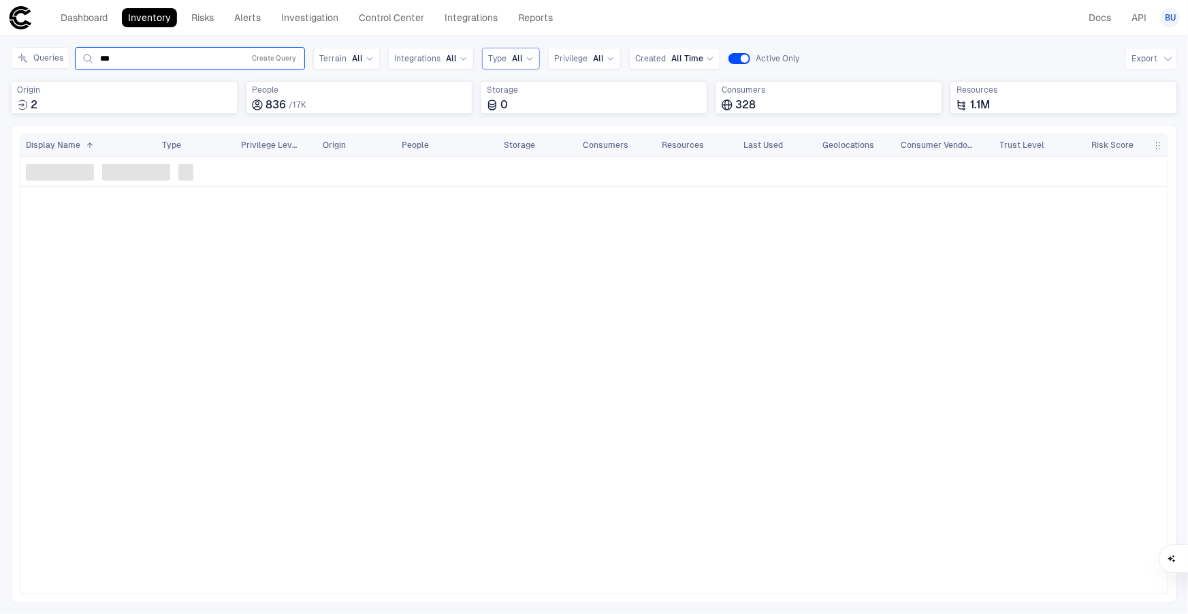
click at [159, 57] on input "***" at bounding box center [169, 58] width 138 height 11
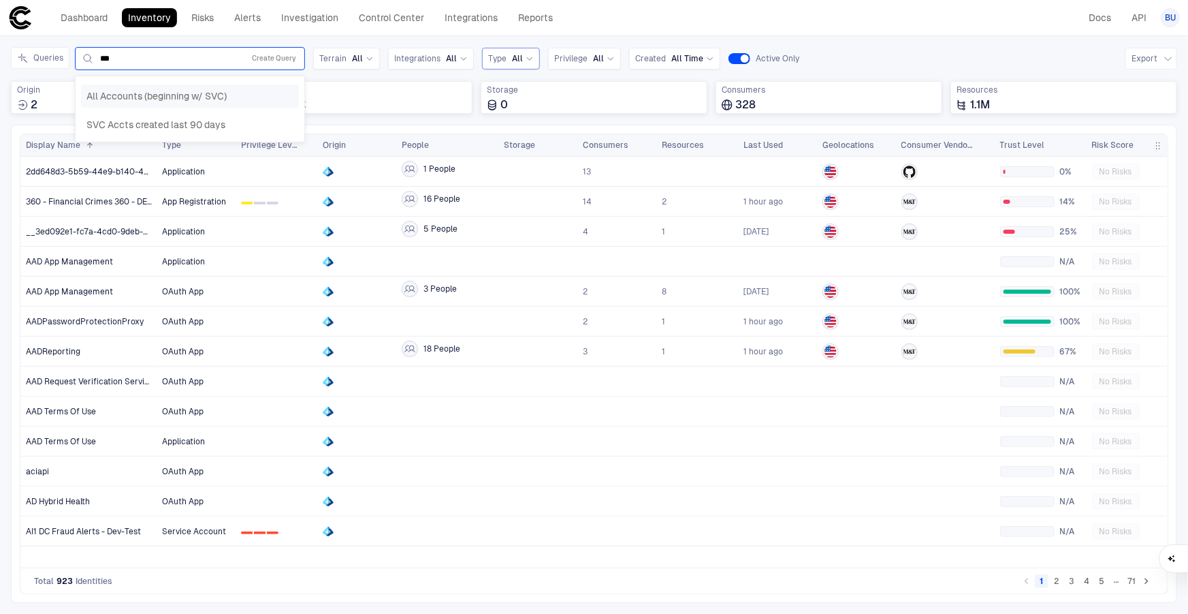
click at [164, 91] on span "All Accounts (beginning w/ SVC)" at bounding box center [156, 96] width 140 height 12
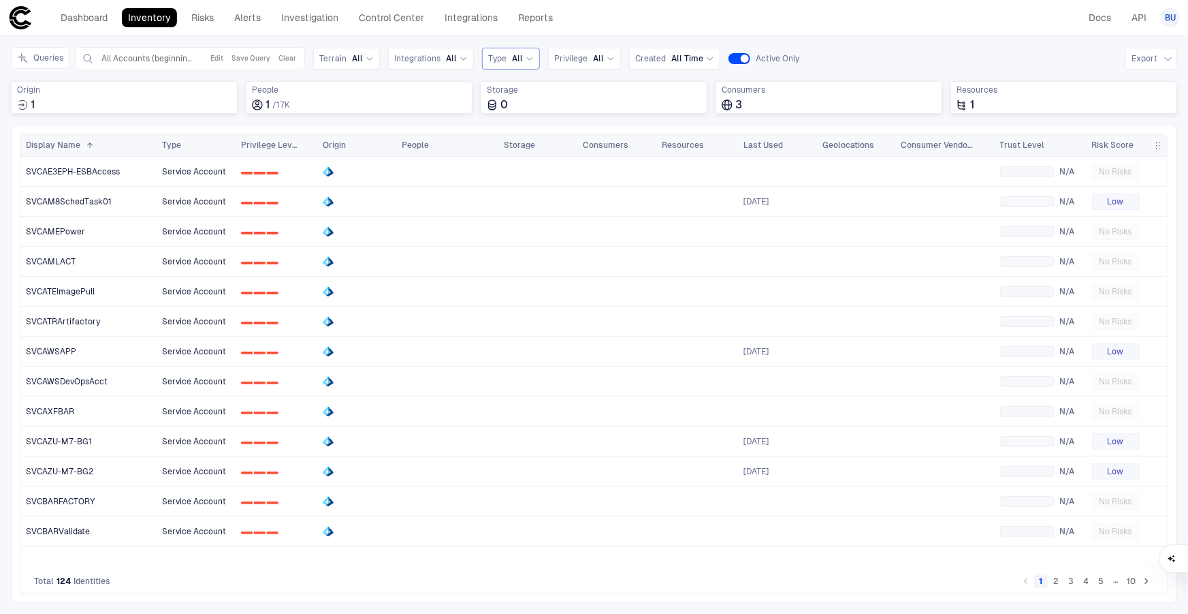
drag, startPoint x: 687, startPoint y: 1, endPoint x: 992, endPoint y: 6, distance: 305.1
click at [687, 1] on header "Dashboard Inventory Risks Alerts Investigation Control Center Integrations Repo…" at bounding box center [594, 18] width 1188 height 36
